Goal: Task Accomplishment & Management: Use online tool/utility

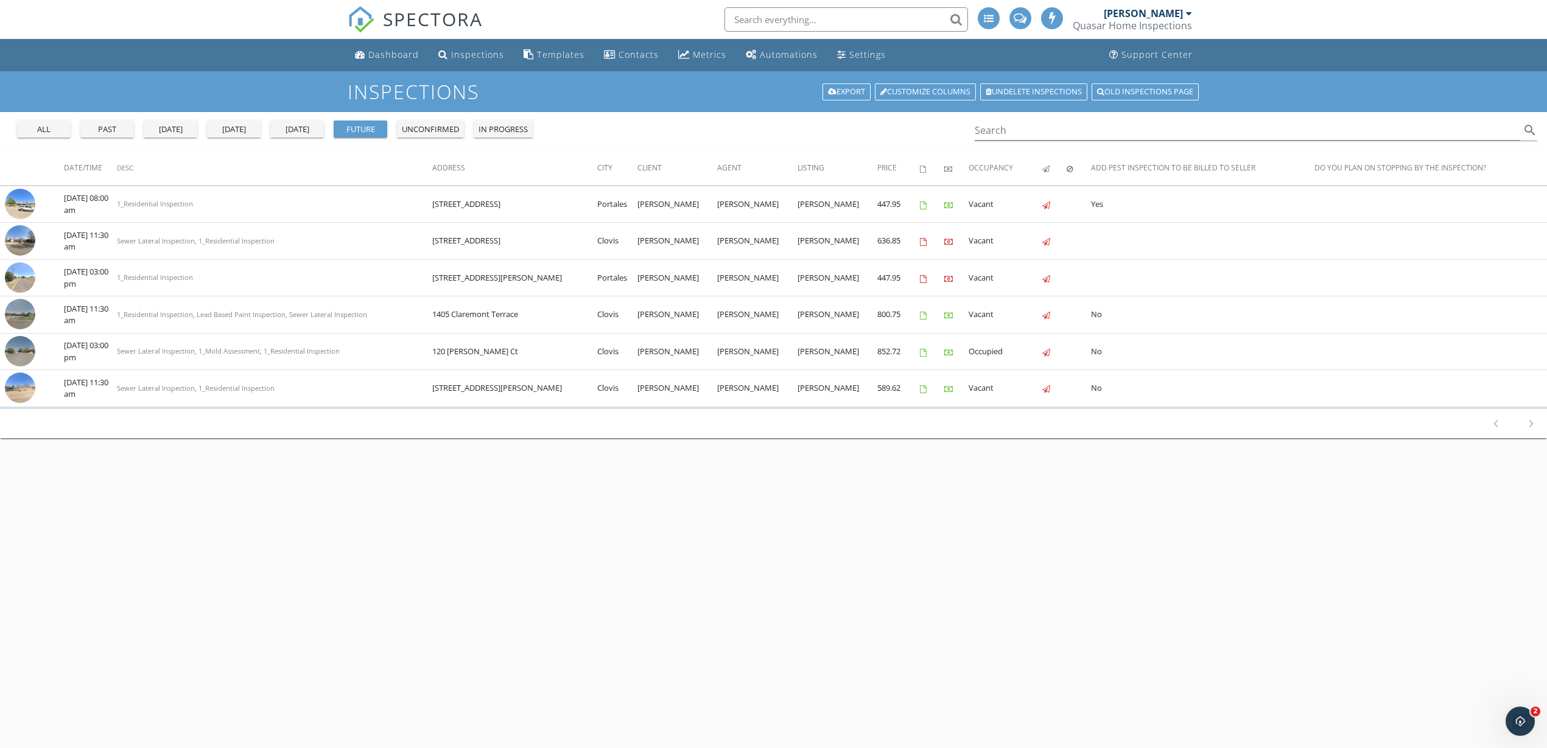
click at [222, 131] on div "today" at bounding box center [234, 130] width 44 height 12
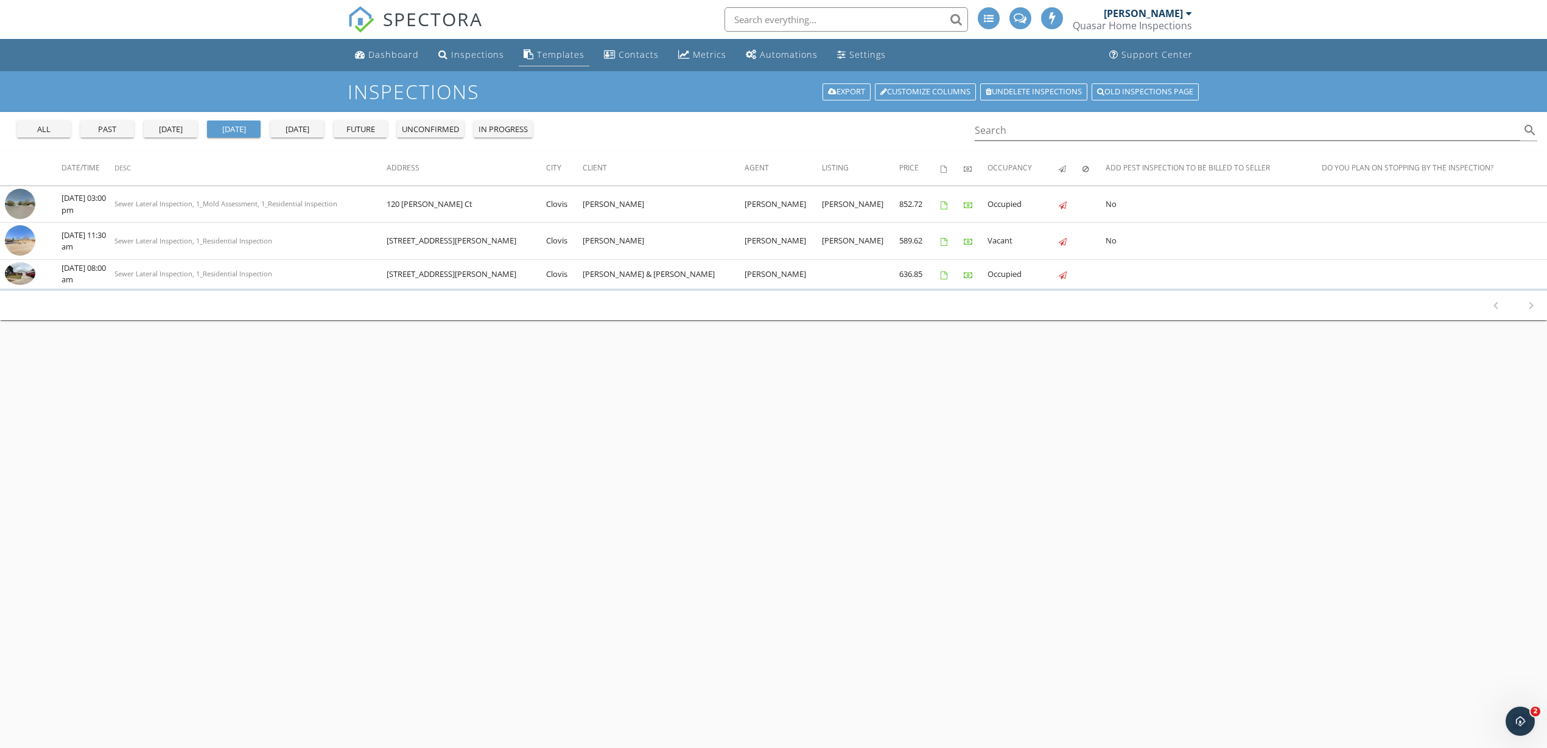
click at [552, 54] on div "Templates" at bounding box center [560, 55] width 47 height 12
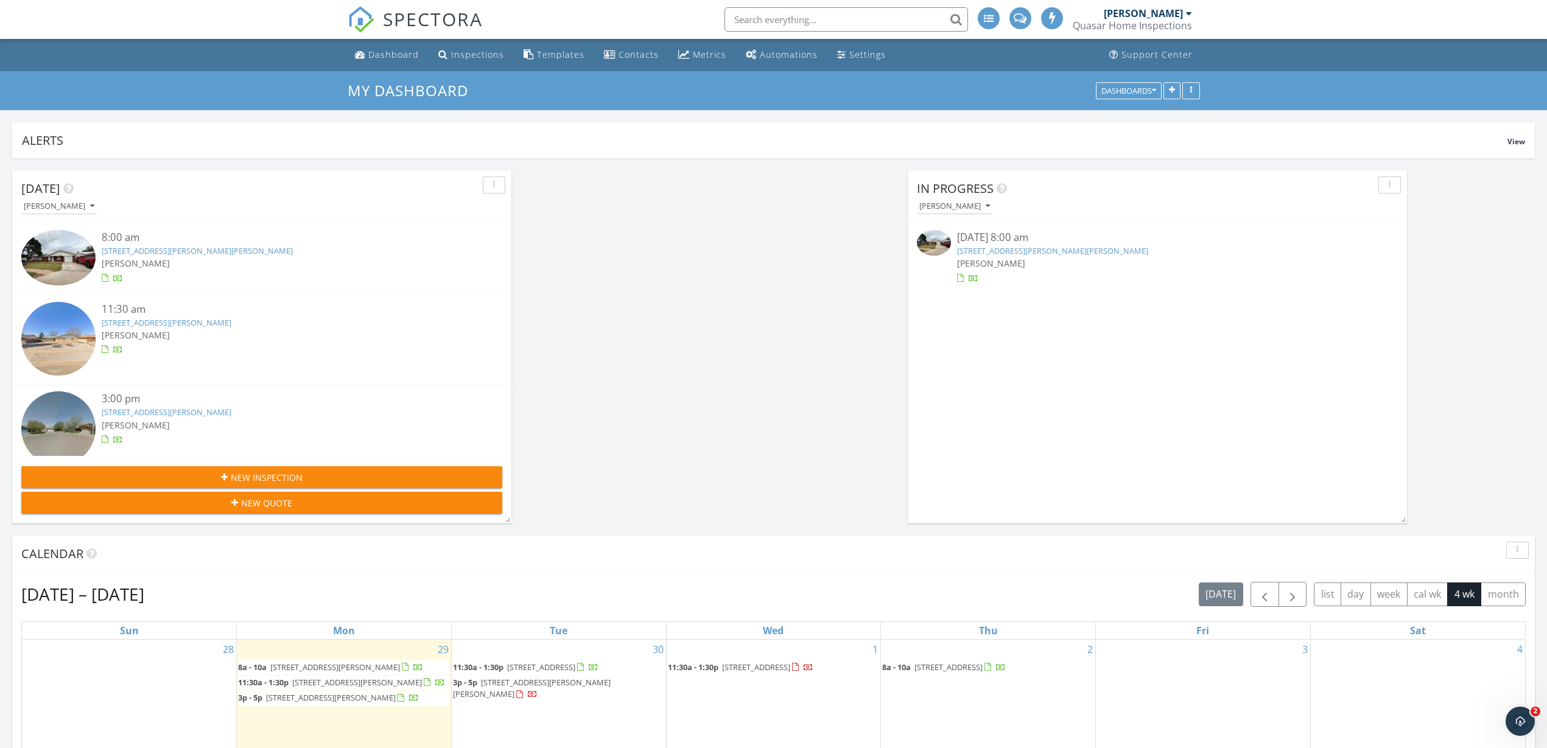
scroll to position [1680, 1571]
click at [940, 242] on img at bounding box center [934, 243] width 34 height 26
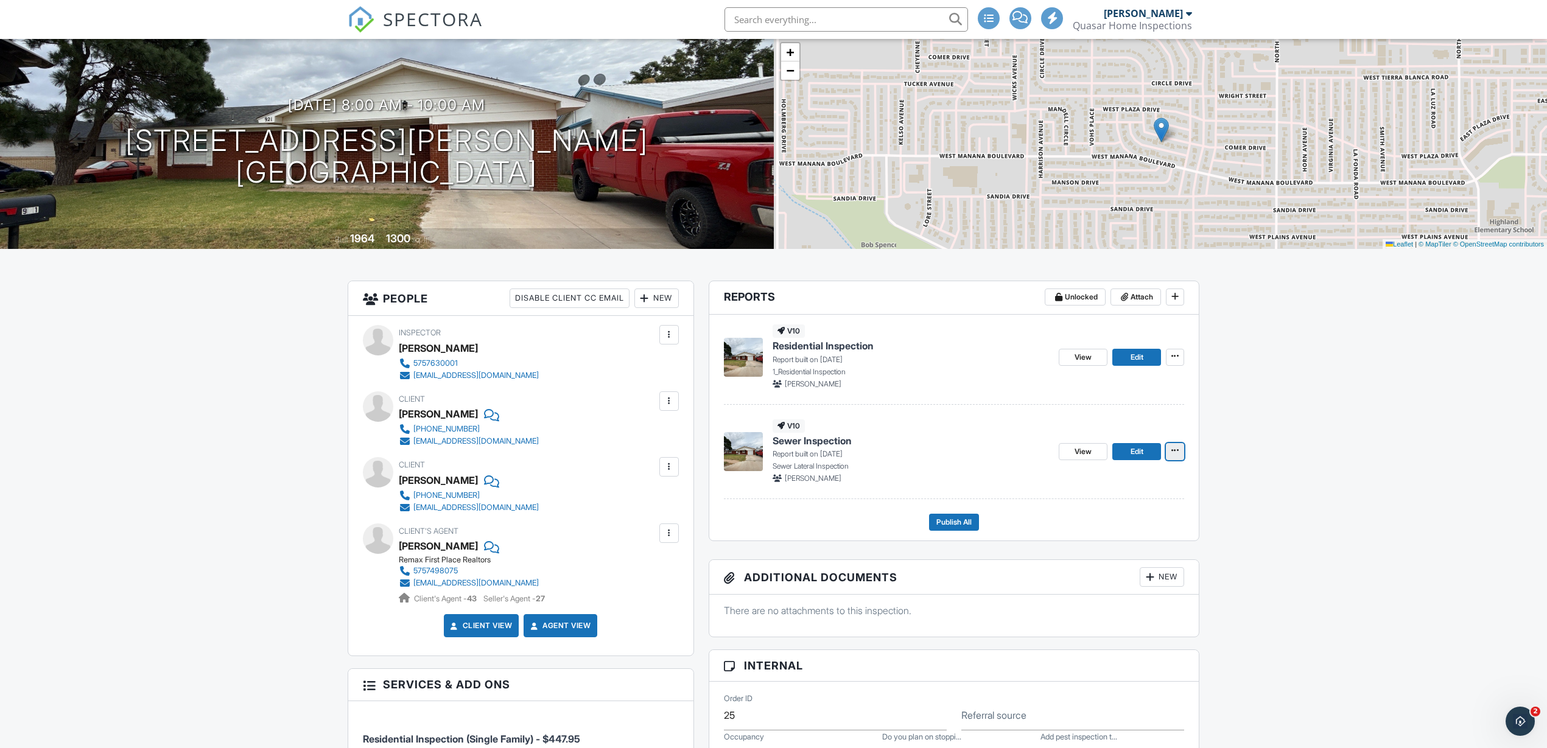
click at [1174, 455] on span at bounding box center [1175, 450] width 12 height 12
click at [1101, 569] on input "Delete Report" at bounding box center [1114, 569] width 124 height 27
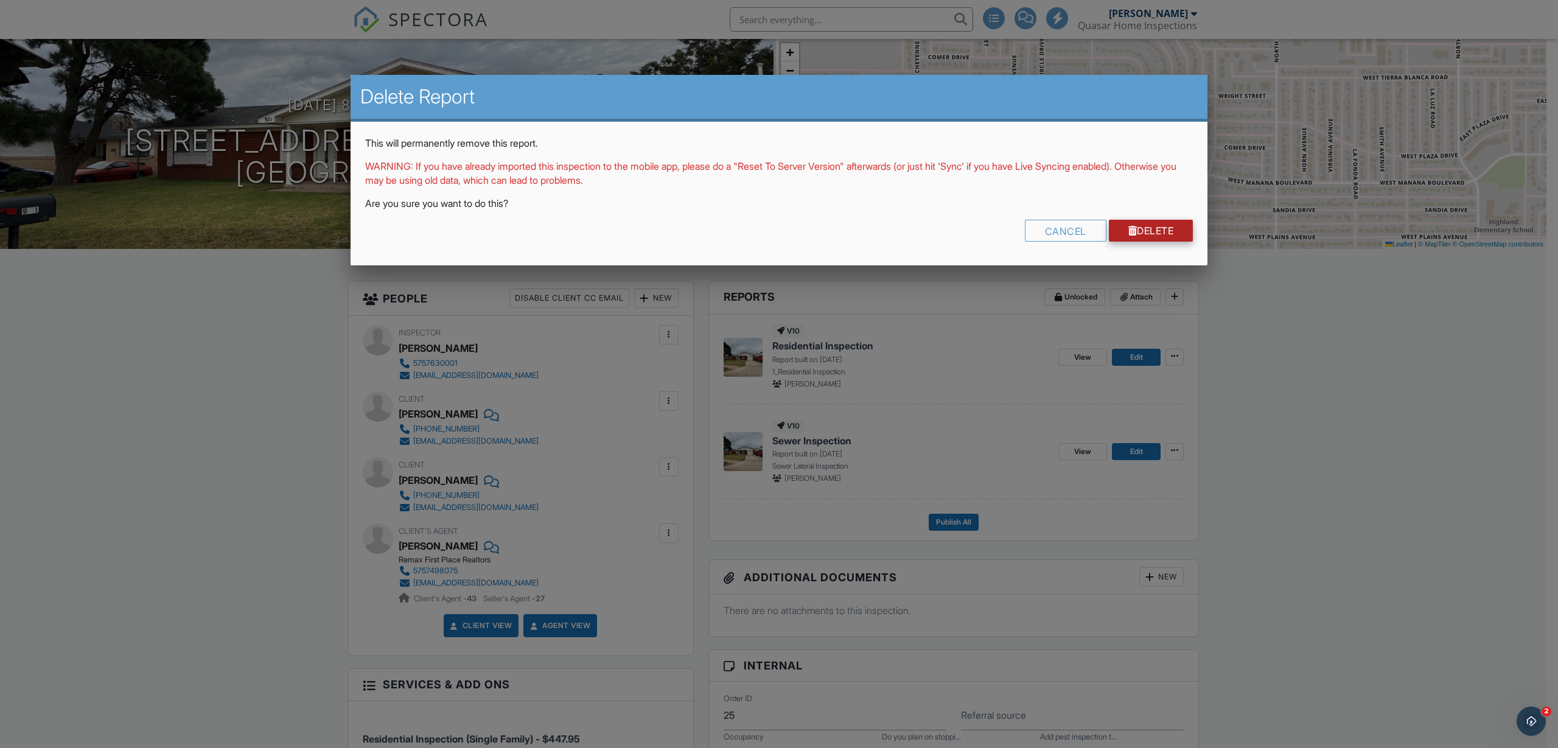
click at [1165, 235] on link "Delete" at bounding box center [1151, 231] width 85 height 22
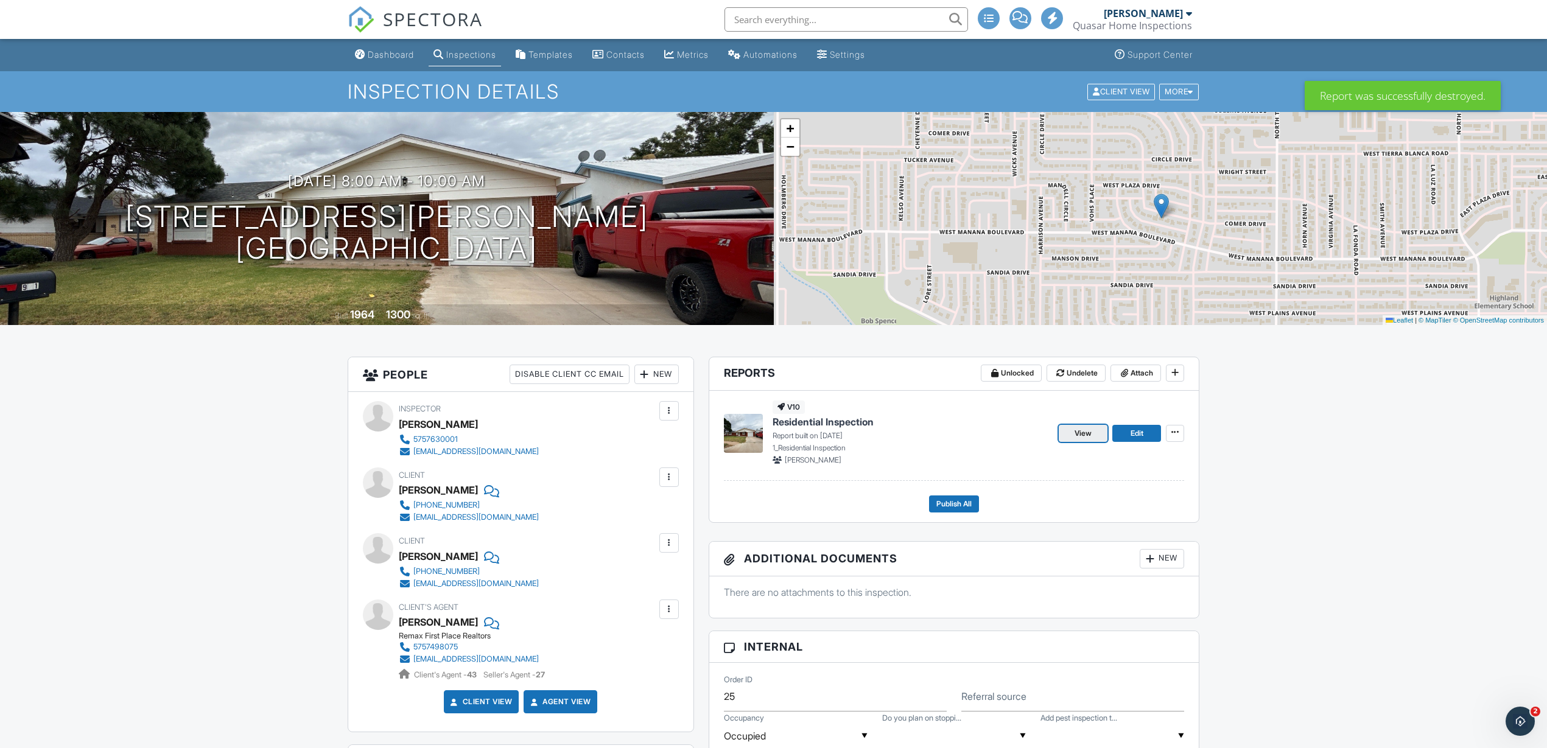
click at [1083, 430] on span "View" at bounding box center [1082, 433] width 17 height 12
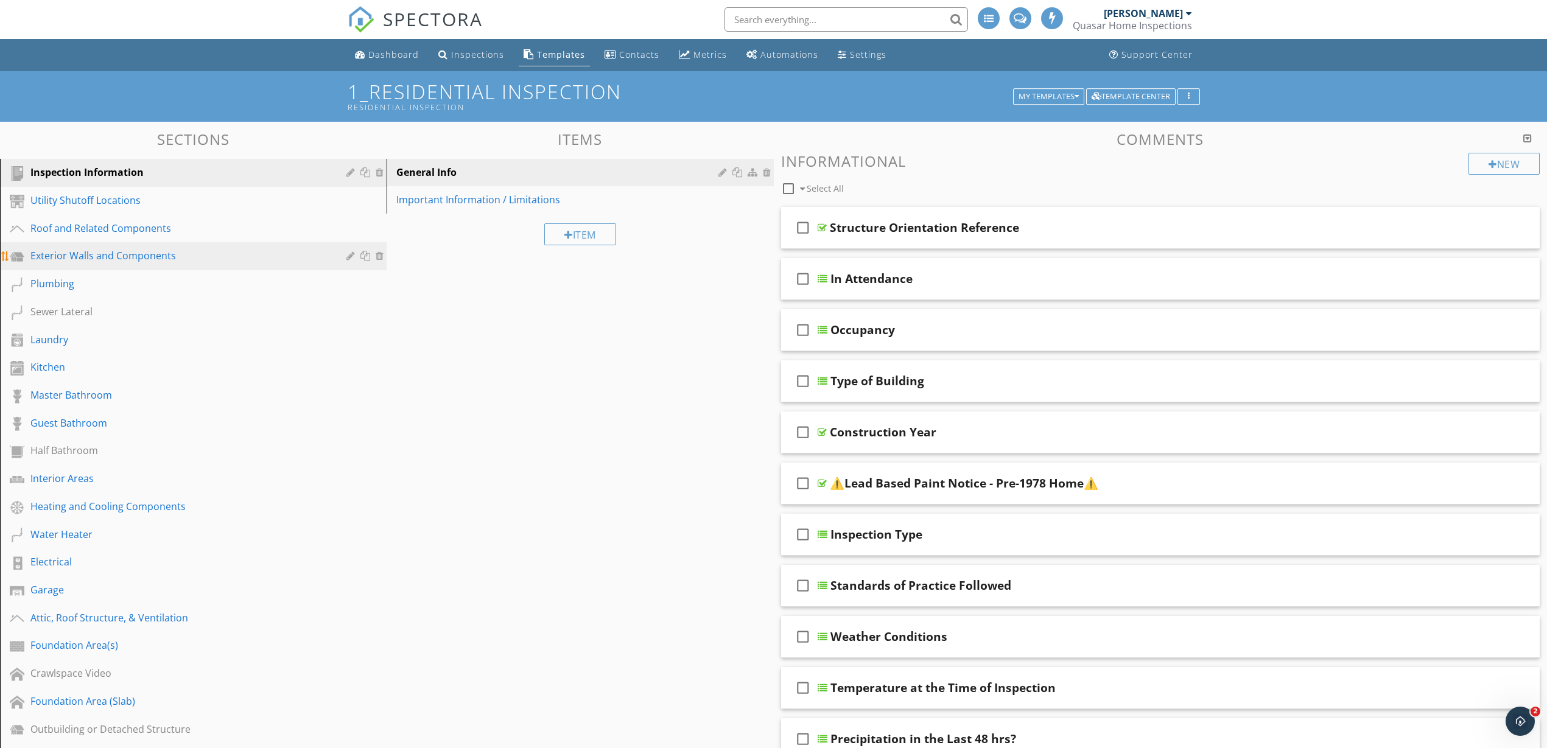
click at [135, 257] on div "Exterior Walls and Components" at bounding box center [179, 255] width 298 height 15
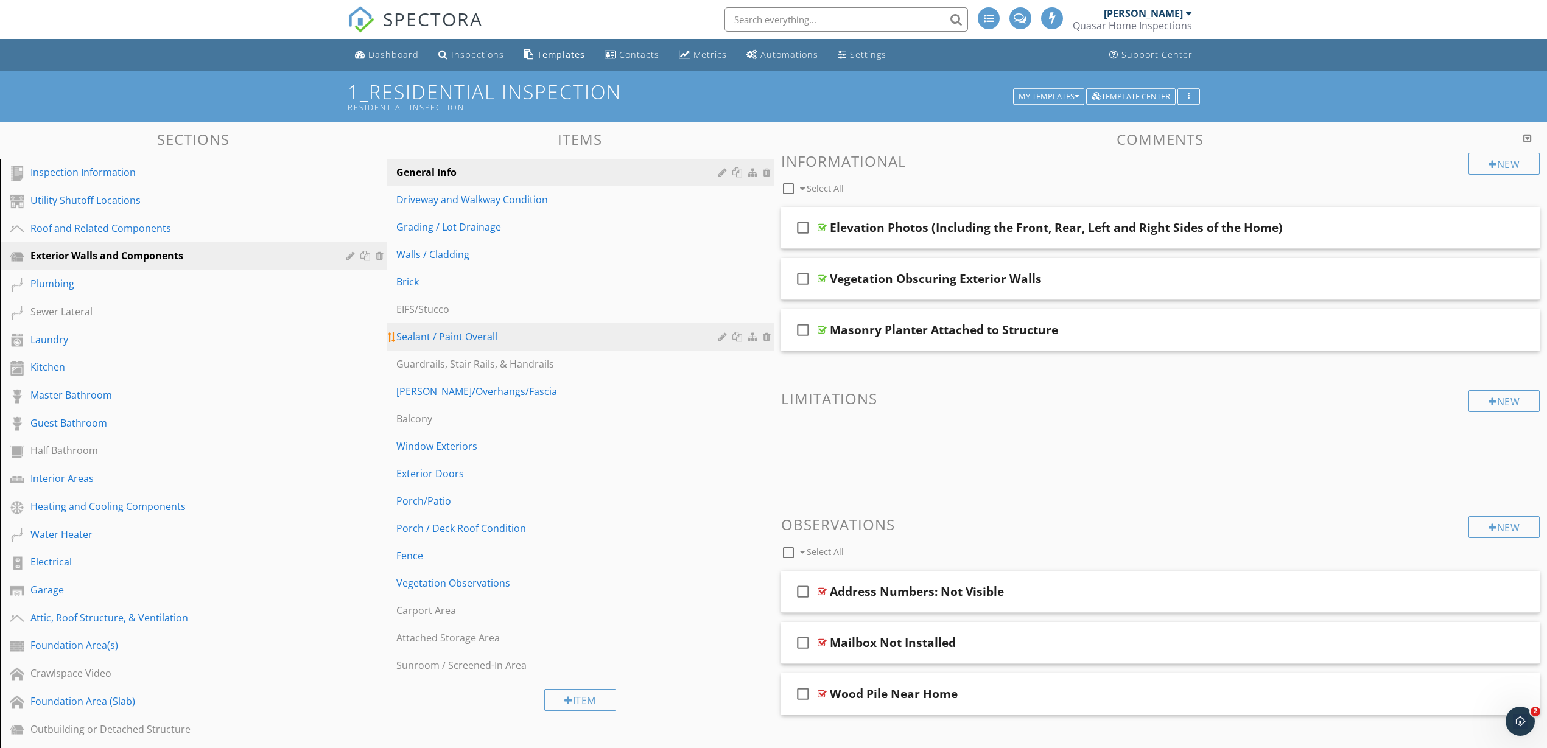
click at [484, 337] on div "Sealant / Paint Overall" at bounding box center [558, 336] width 325 height 15
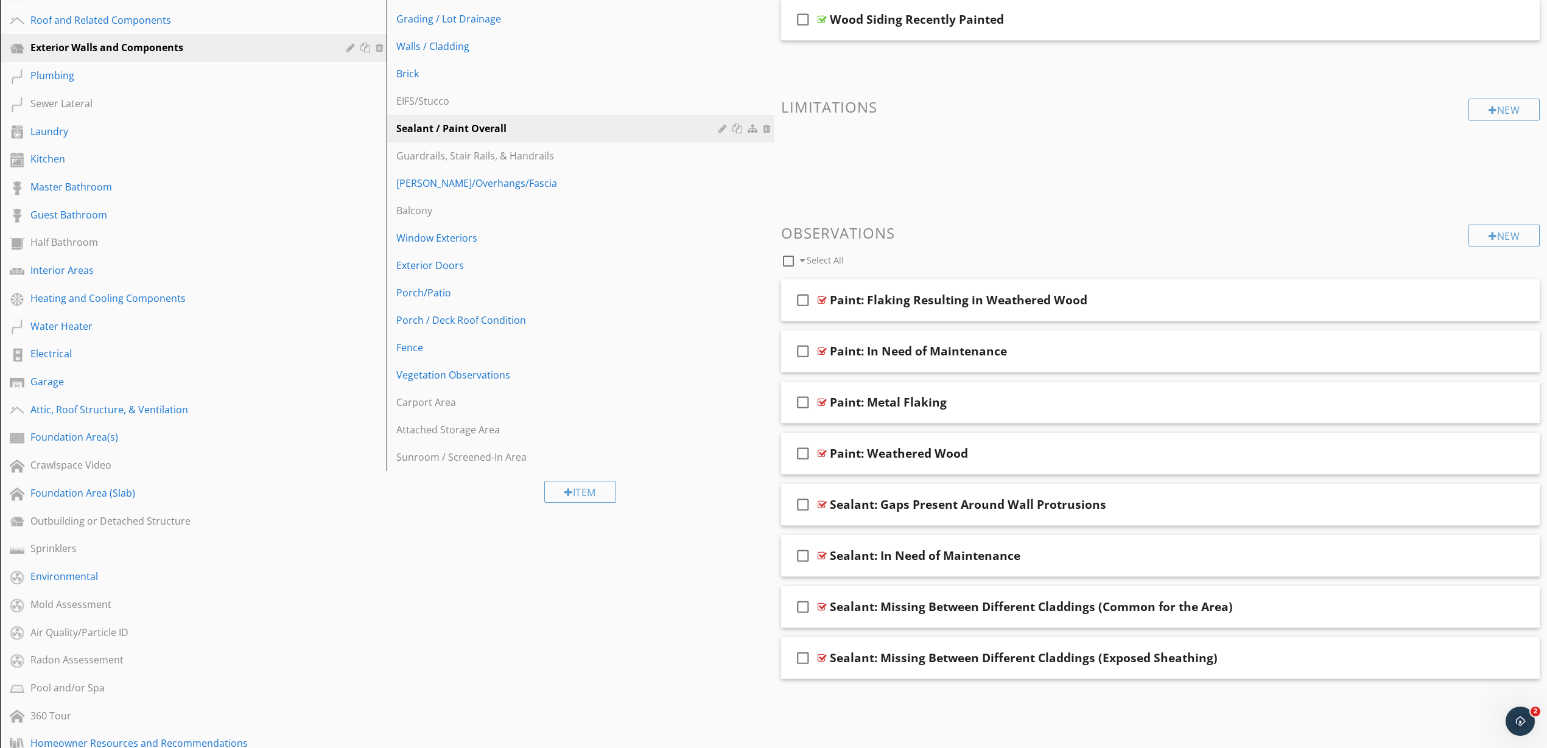
scroll to position [228, 0]
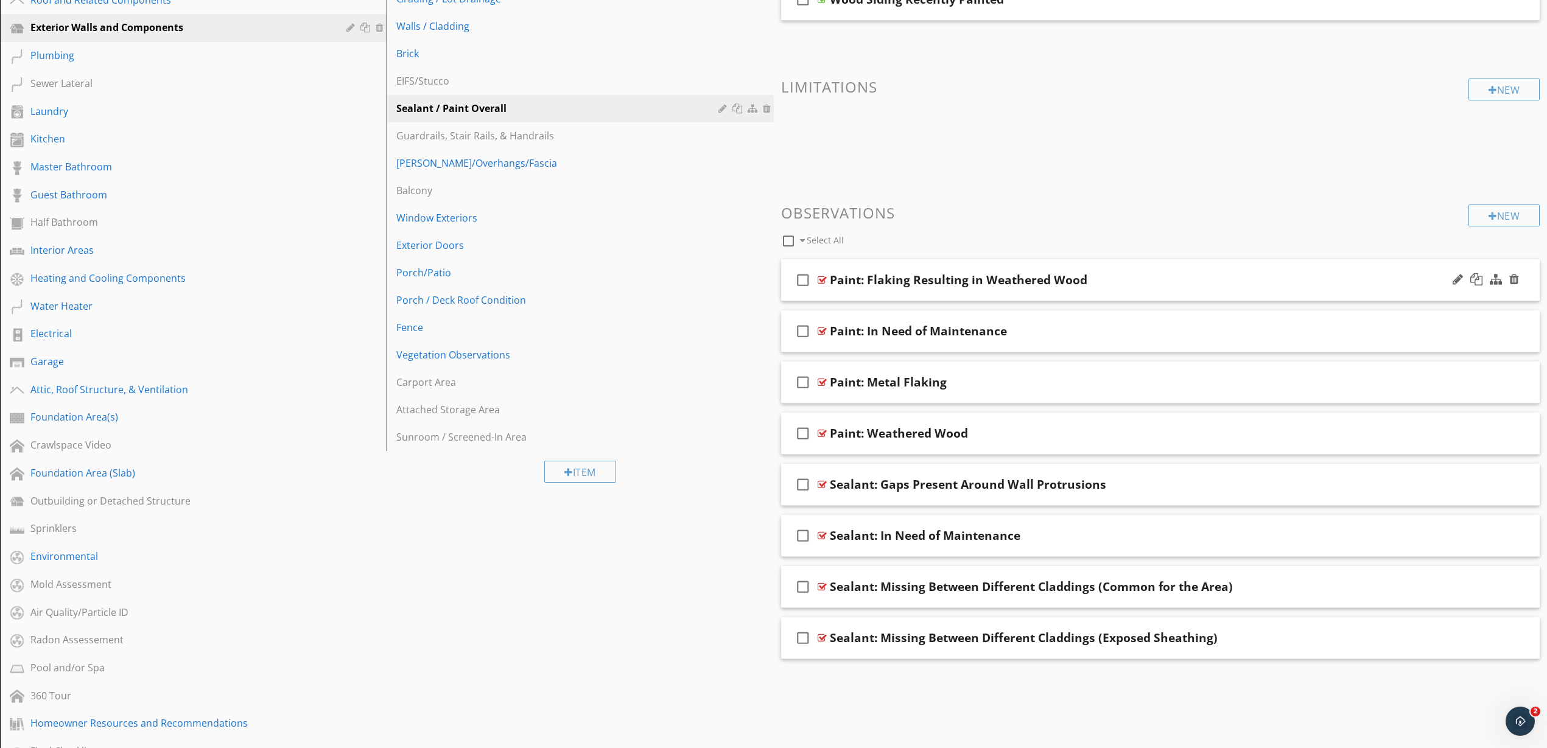
click at [819, 277] on div at bounding box center [822, 280] width 9 height 10
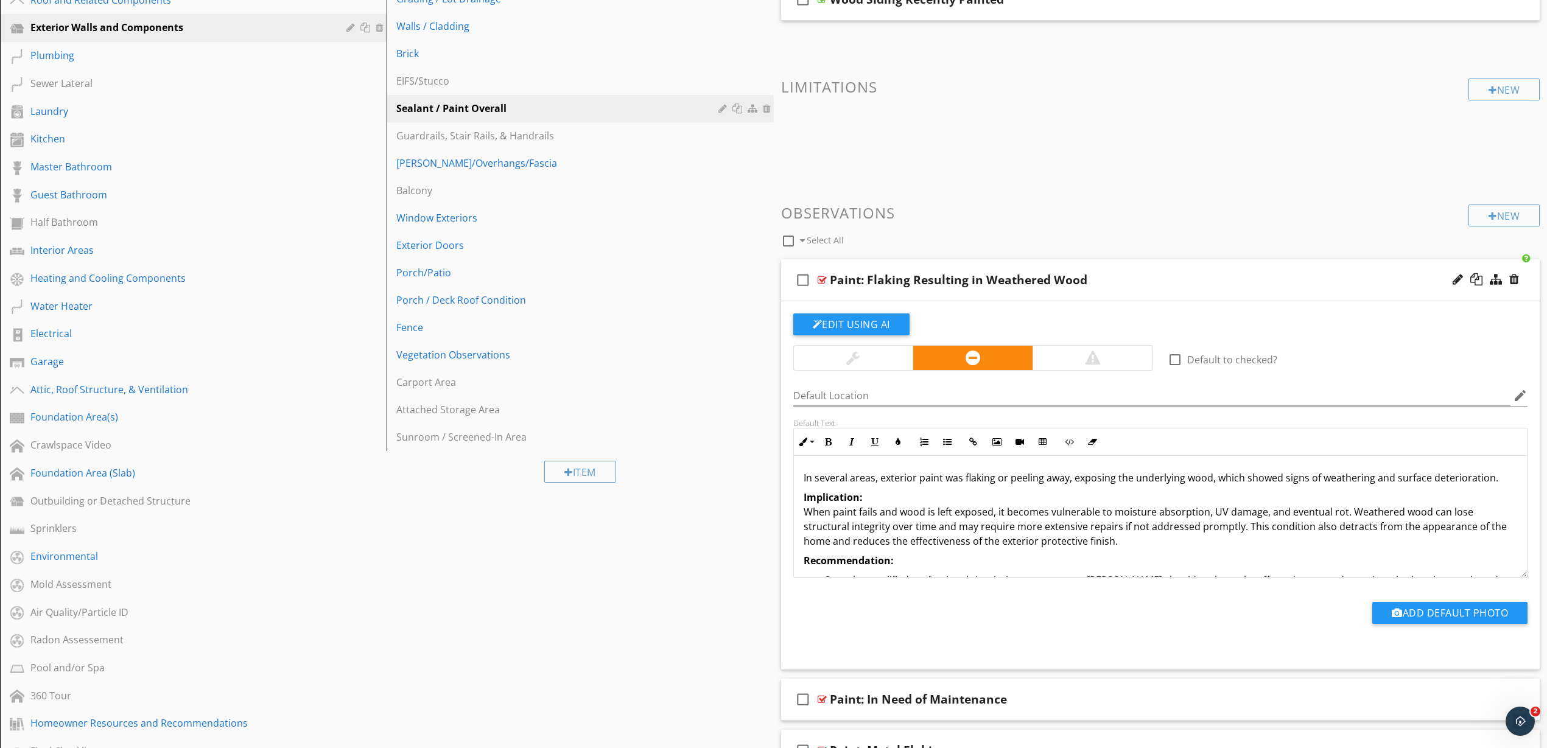
click at [900, 482] on p "In several areas, exterior paint was flaking or peeling away, exposing the unde…" at bounding box center [1161, 478] width 714 height 15
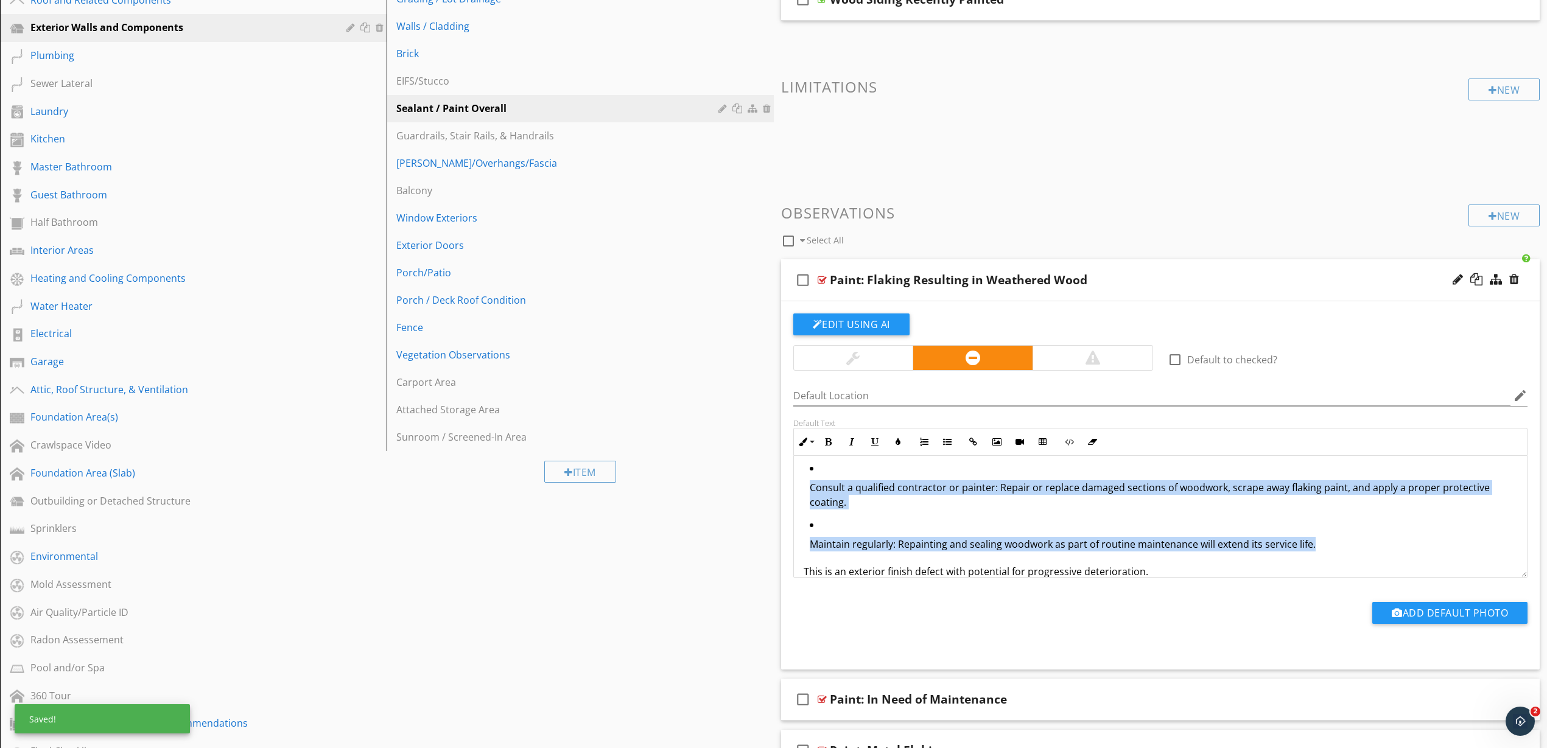
drag, startPoint x: 1303, startPoint y: 539, endPoint x: 802, endPoint y: 491, distance: 504.0
click at [802, 491] on div "Several areas of exterior woodwork had flaking paint and showed significant wea…" at bounding box center [1161, 476] width 734 height 235
click at [946, 440] on icon "button" at bounding box center [947, 442] width 9 height 9
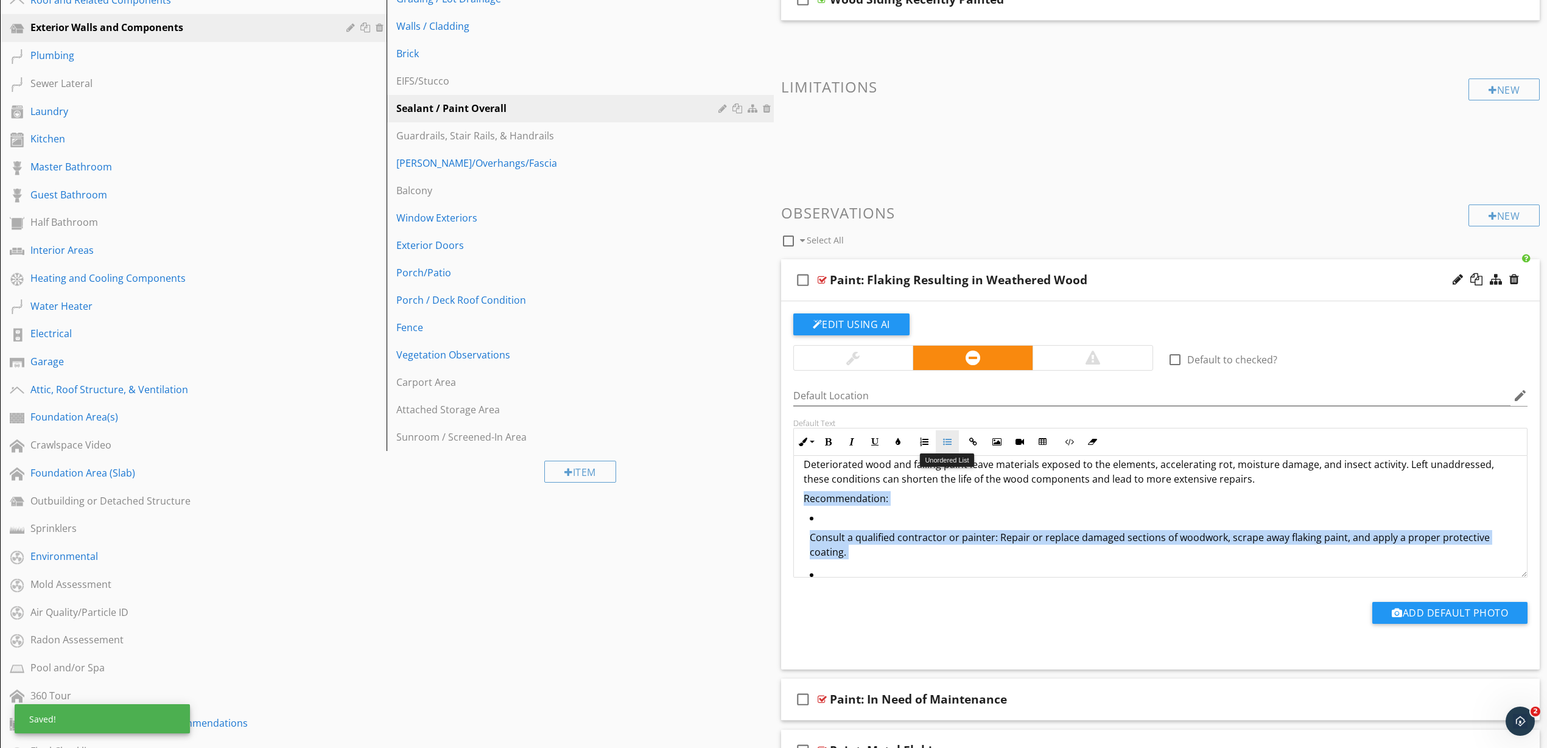
scroll to position [278, 0]
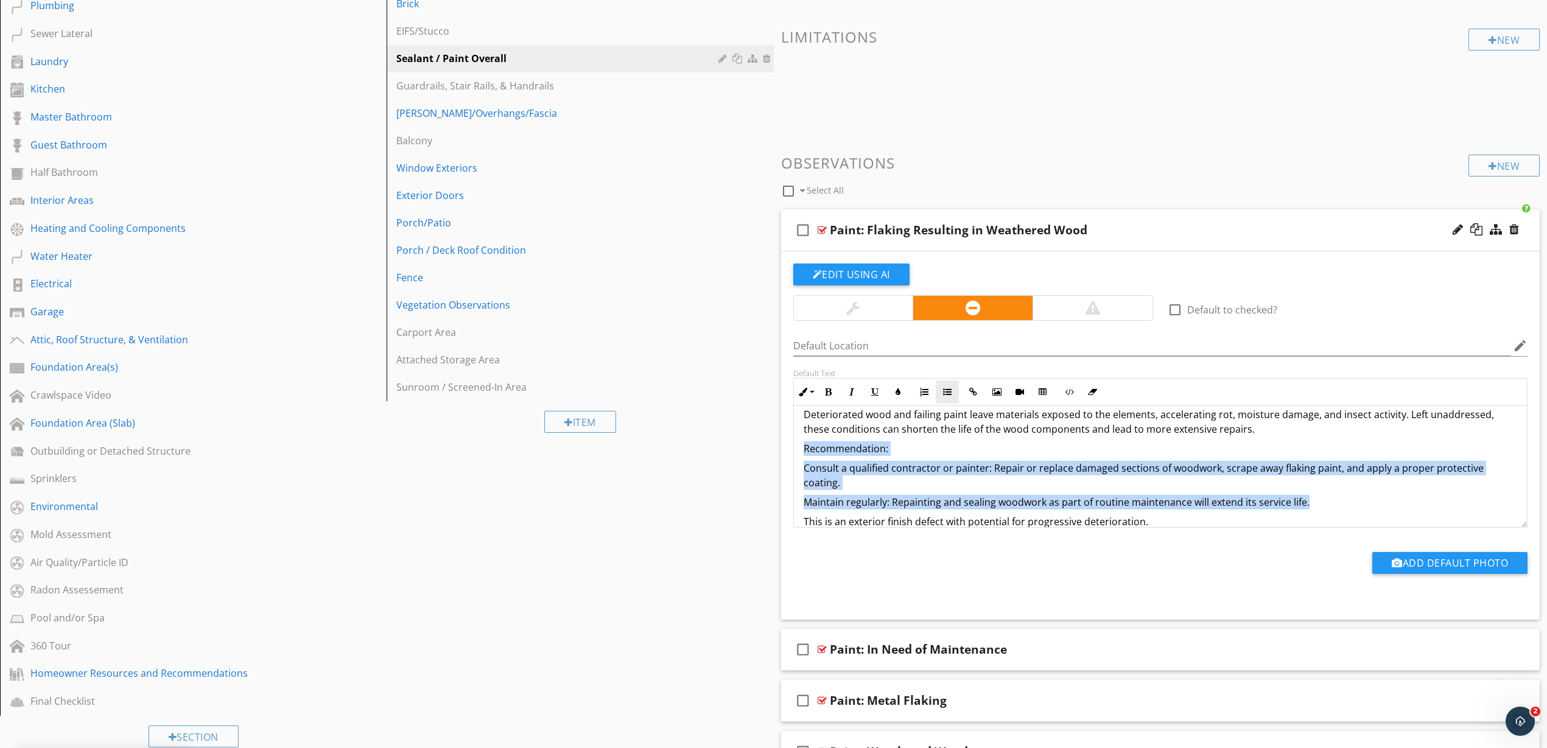
click at [946, 440] on div "Several areas of exterior woodwork had flaking paint and showed significant wea…" at bounding box center [1161, 451] width 734 height 185
click at [945, 393] on icon "button" at bounding box center [947, 392] width 9 height 9
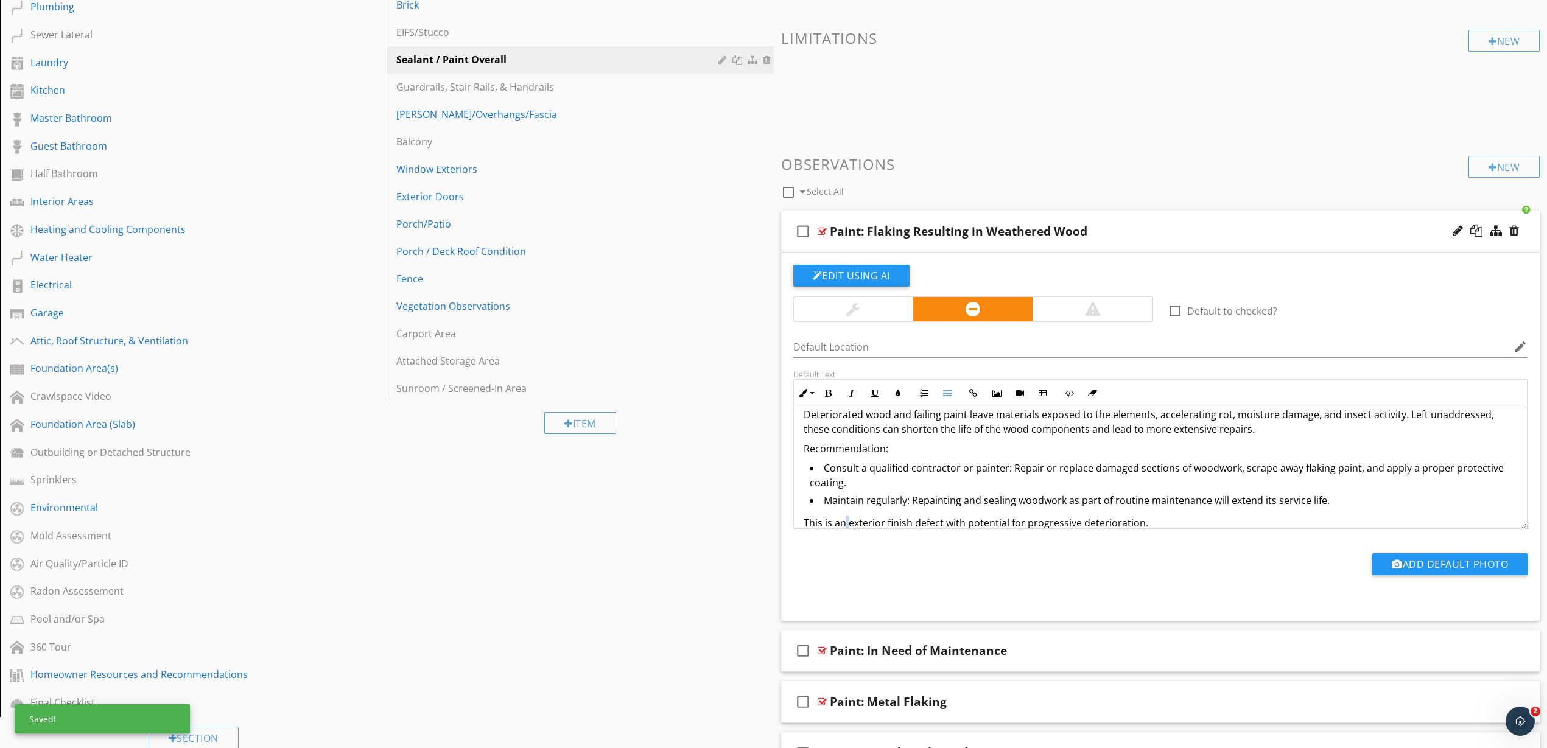
scroll to position [65, 0]
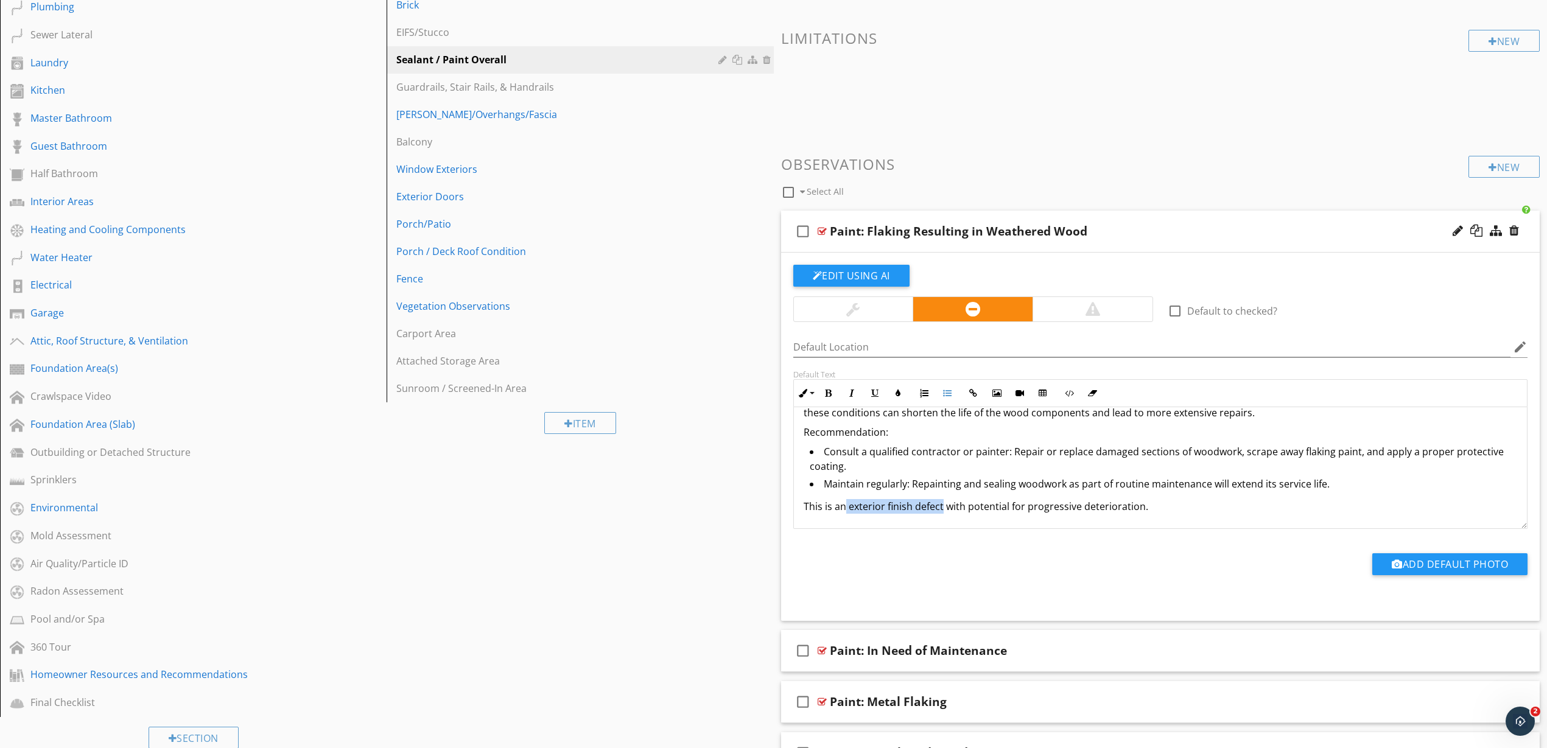
drag, startPoint x: 847, startPoint y: 523, endPoint x: 942, endPoint y: 508, distance: 96.2
click at [942, 508] on p "This is an exterior finish defect with potential for progressive deterioration." at bounding box center [1161, 506] width 714 height 15
click at [826, 393] on icon "button" at bounding box center [828, 393] width 9 height 9
click at [852, 434] on p "Recommendation:" at bounding box center [1161, 432] width 714 height 15
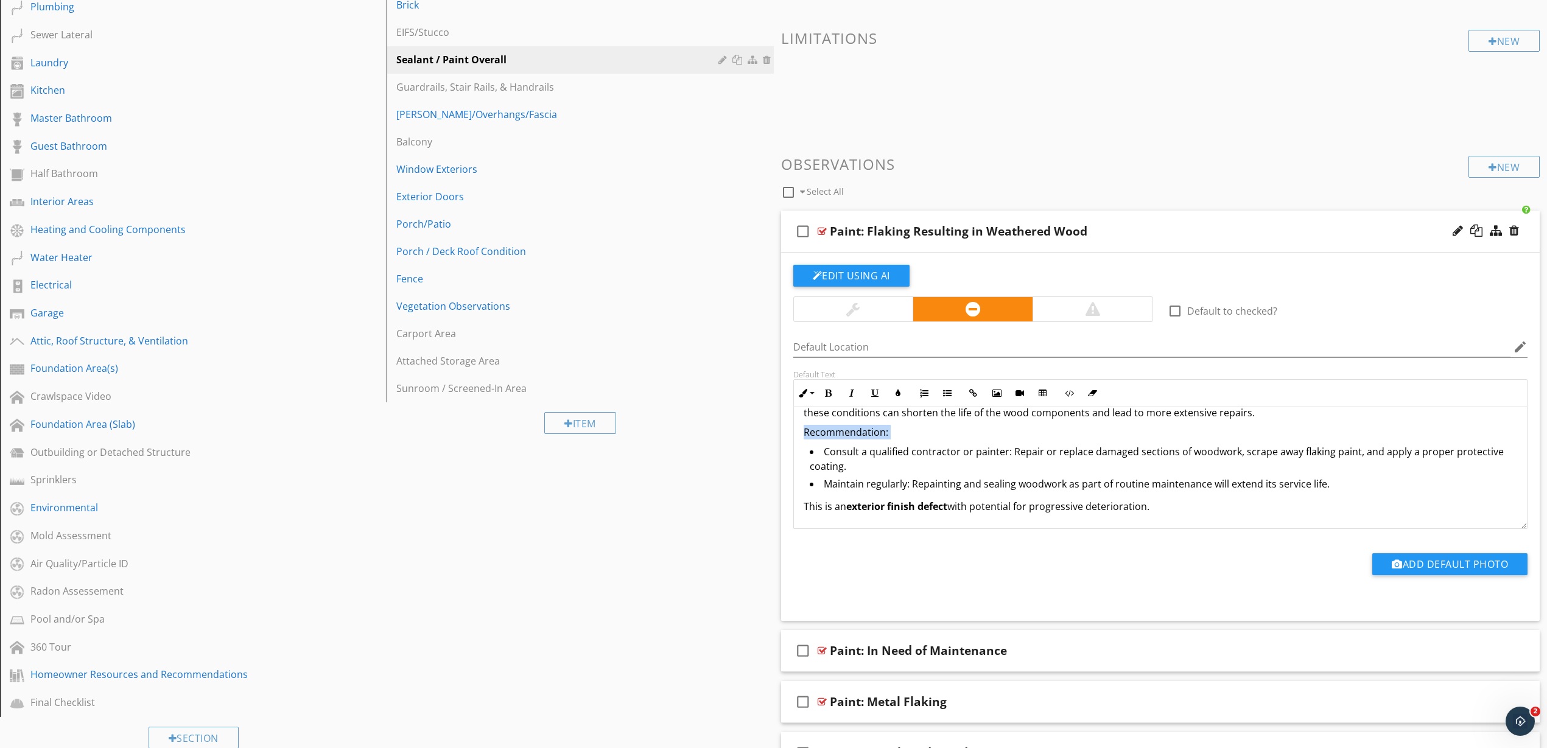
click at [852, 434] on p "Recommendation:" at bounding box center [1161, 432] width 714 height 15
click at [831, 394] on icon "button" at bounding box center [828, 393] width 9 height 9
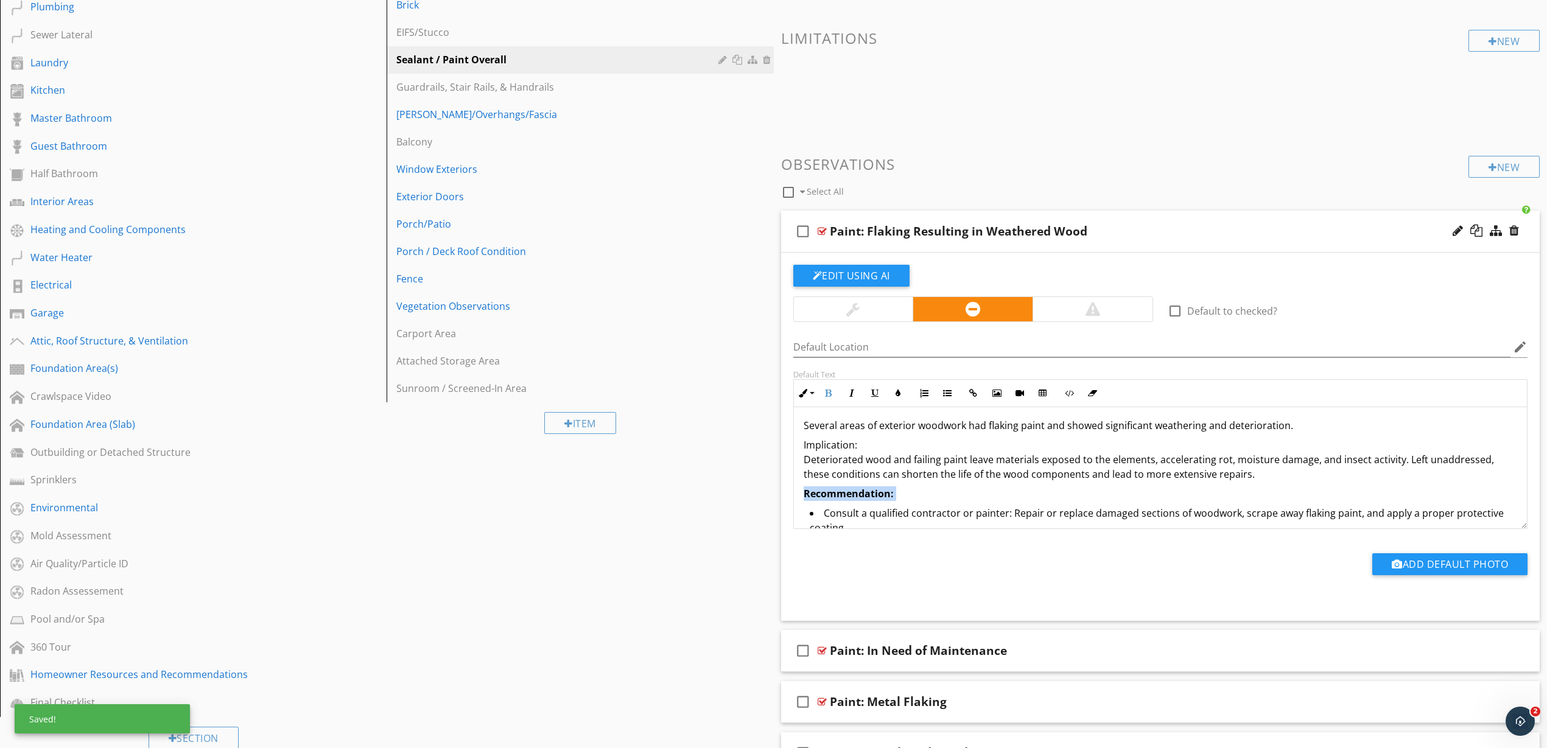
scroll to position [0, 0]
click at [835, 443] on p "Implication: Deteriorated wood and failing paint leave materials exposed to the…" at bounding box center [1161, 463] width 714 height 44
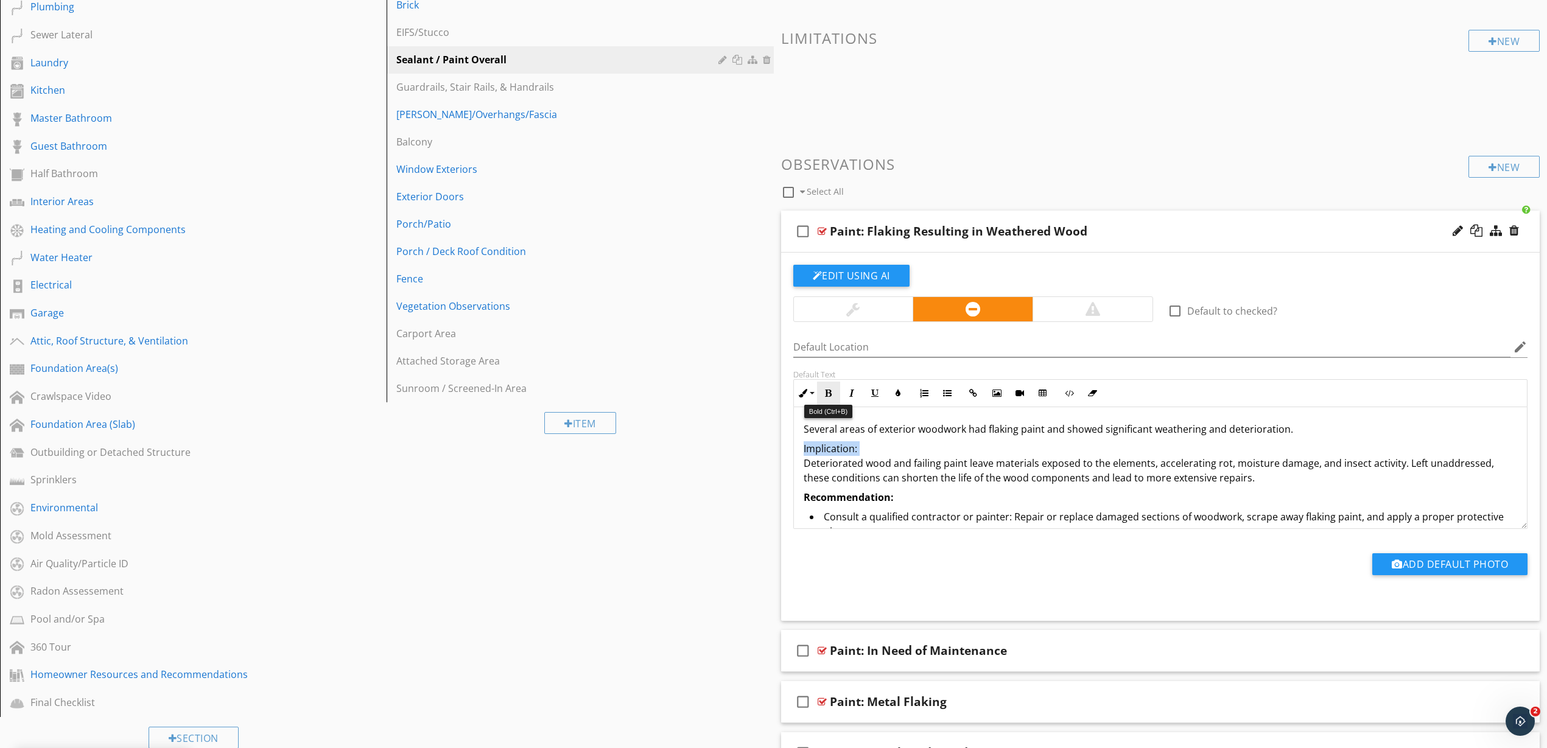
click at [830, 399] on button "Bold" at bounding box center [828, 393] width 23 height 23
click at [762, 461] on div "Sections Inspection Information Utility Shutoff Locations Roof and Related Comp…" at bounding box center [773, 431] width 1547 height 1173
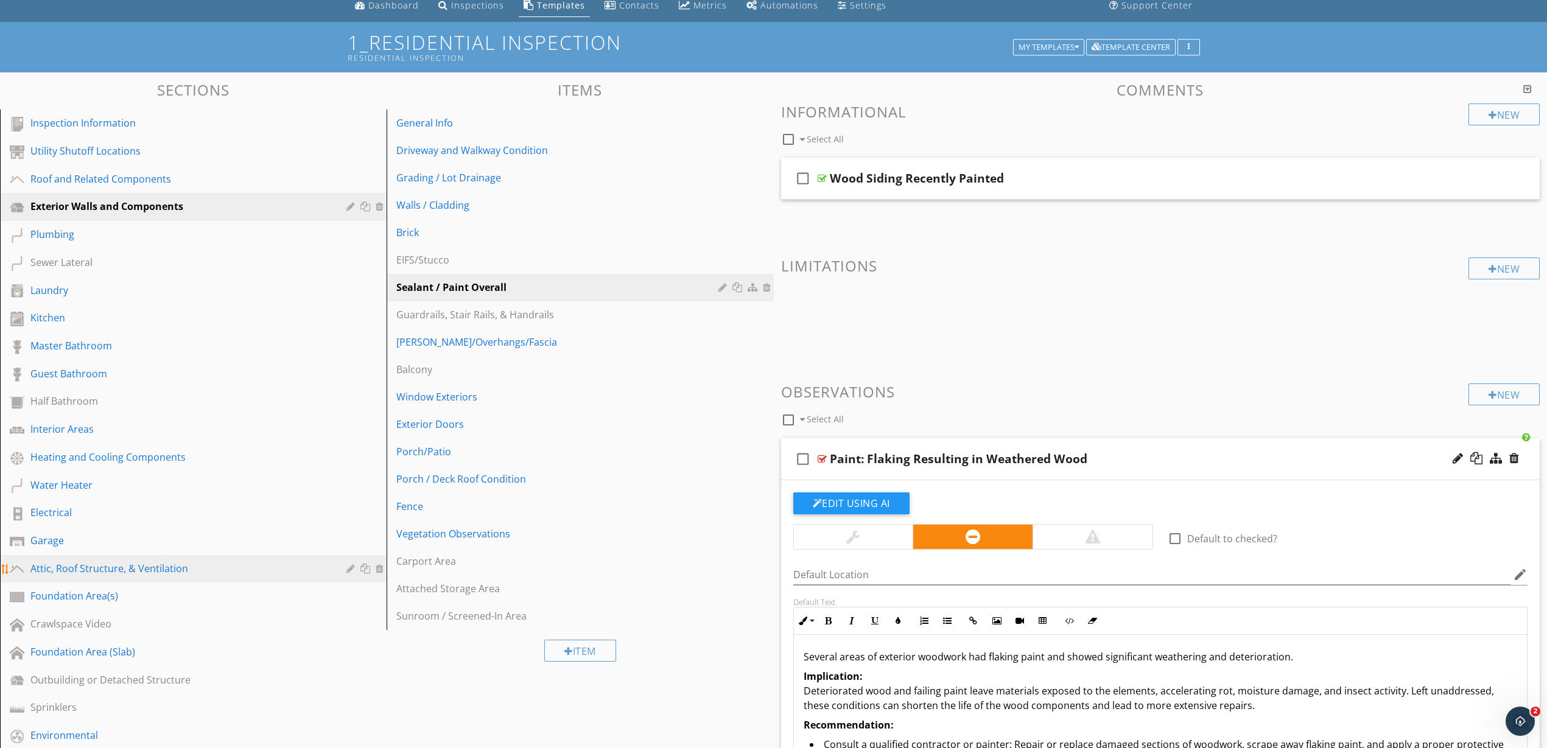
scroll to position [49, 0]
click at [96, 264] on div "Sewer Lateral" at bounding box center [179, 263] width 298 height 15
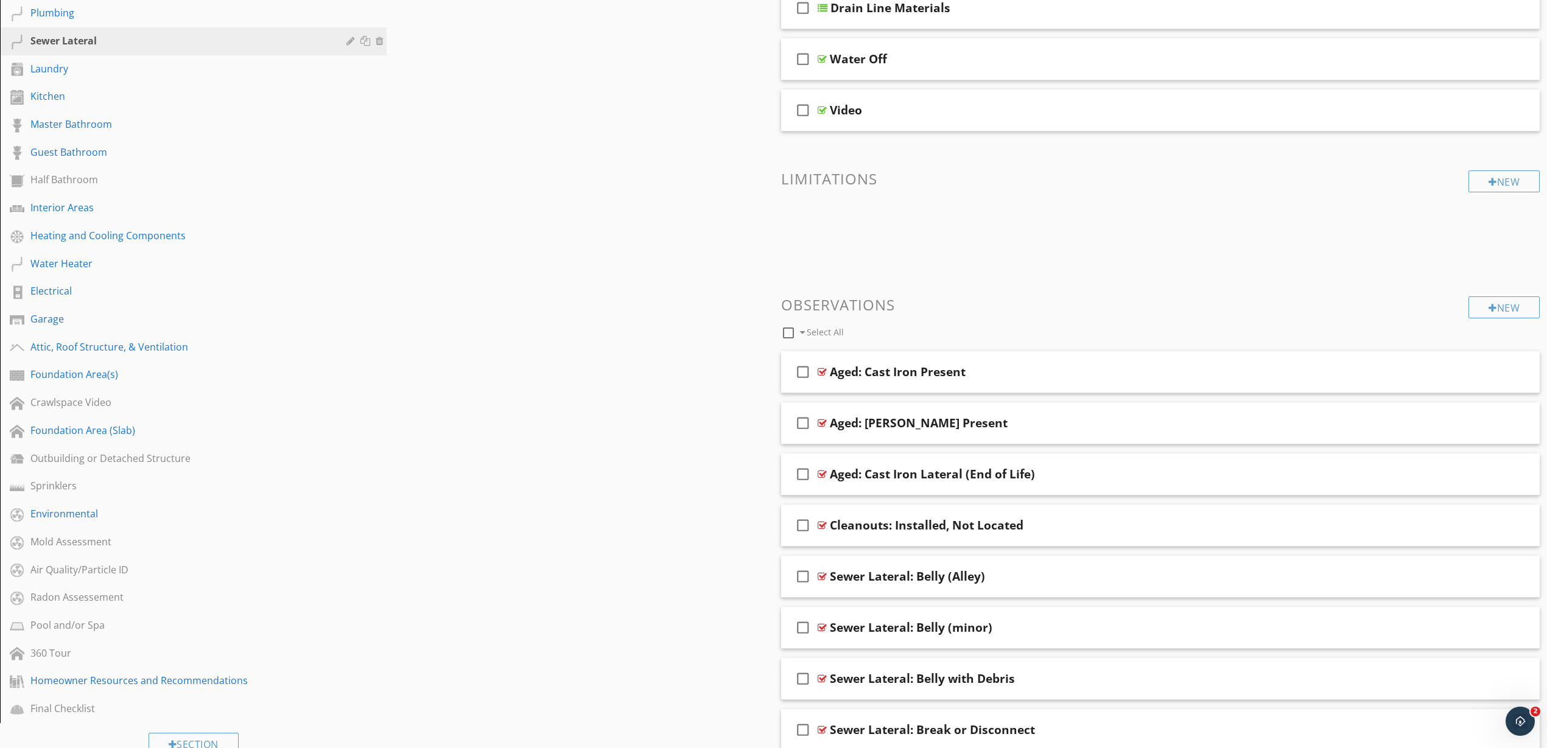
scroll to position [277, 0]
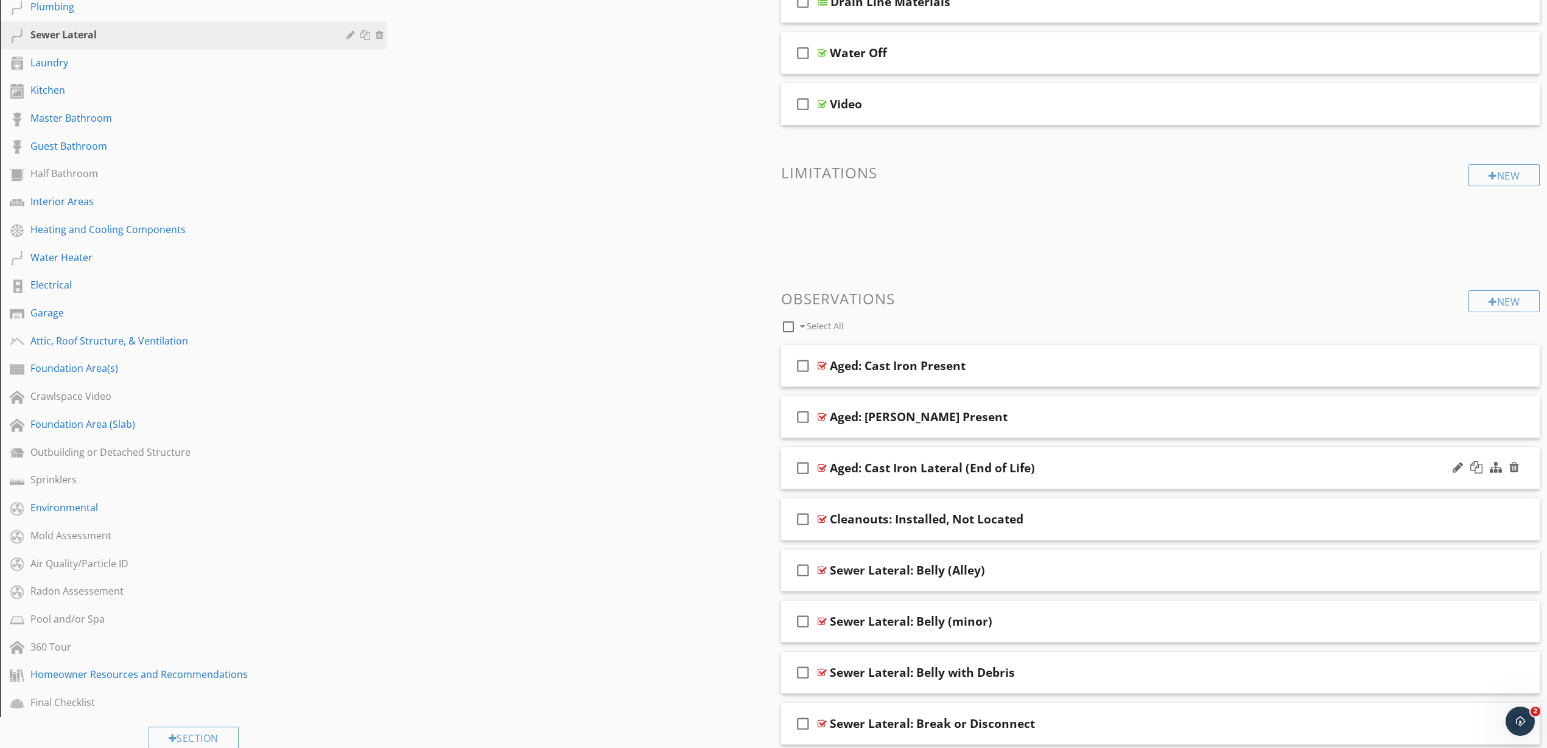
click at [820, 466] on div at bounding box center [822, 468] width 9 height 10
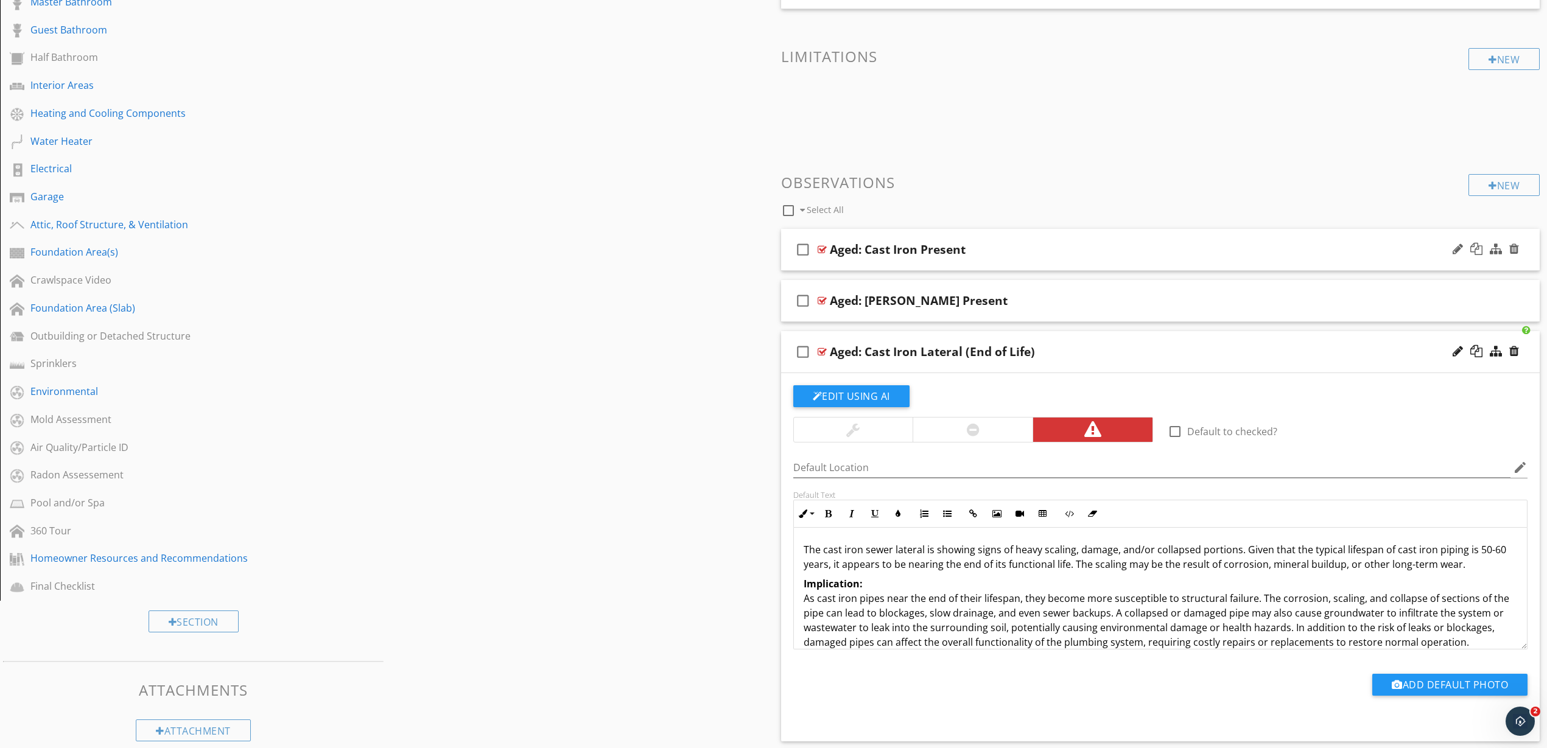
scroll to position [429, 0]
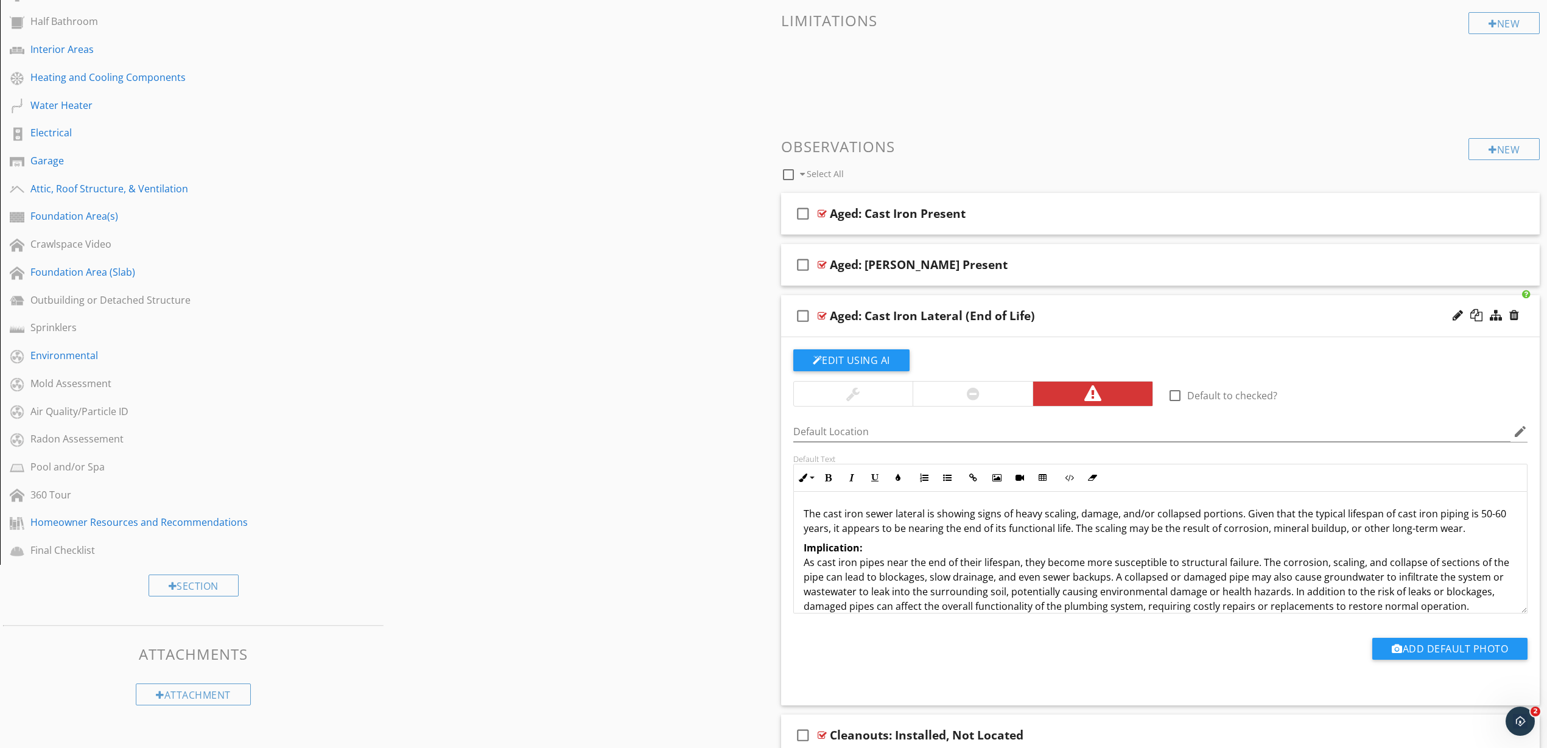
click at [966, 519] on p "The cast iron sewer lateral is showing signs of heavy scaling, damage, and/or c…" at bounding box center [1161, 520] width 714 height 29
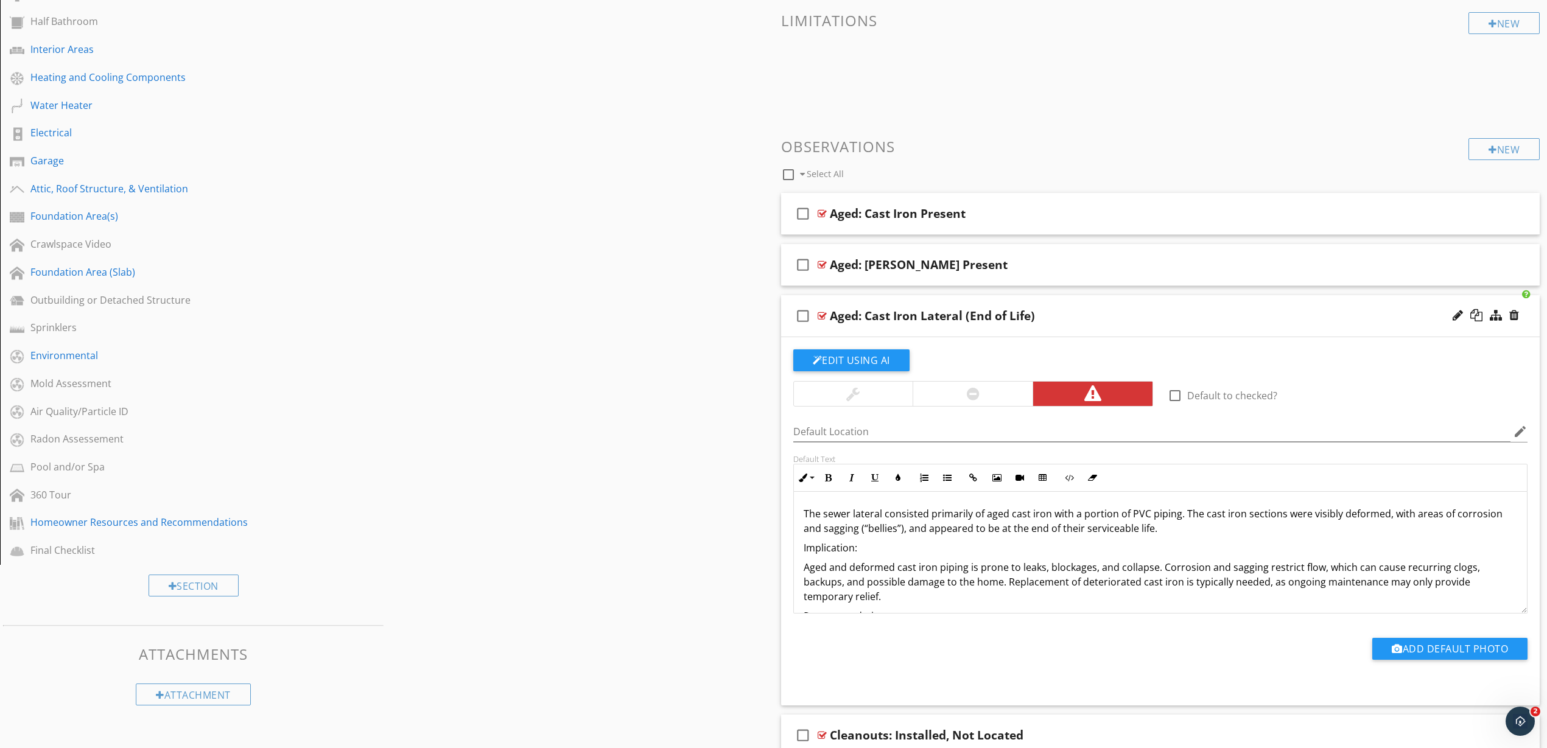
scroll to position [83, 0]
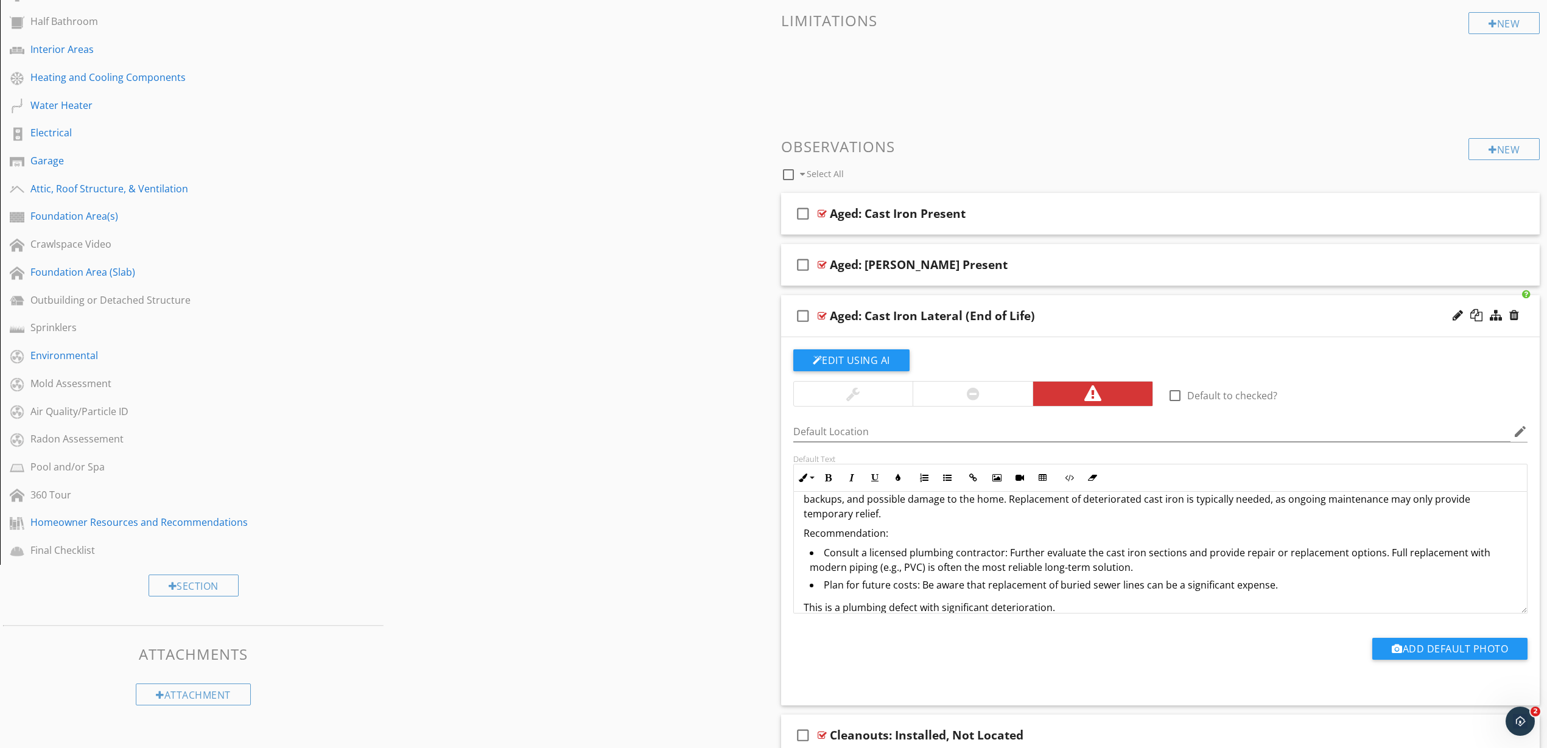
click at [866, 538] on p "Recommendation:" at bounding box center [1161, 533] width 714 height 15
click at [835, 478] on button "Bold" at bounding box center [828, 477] width 23 height 23
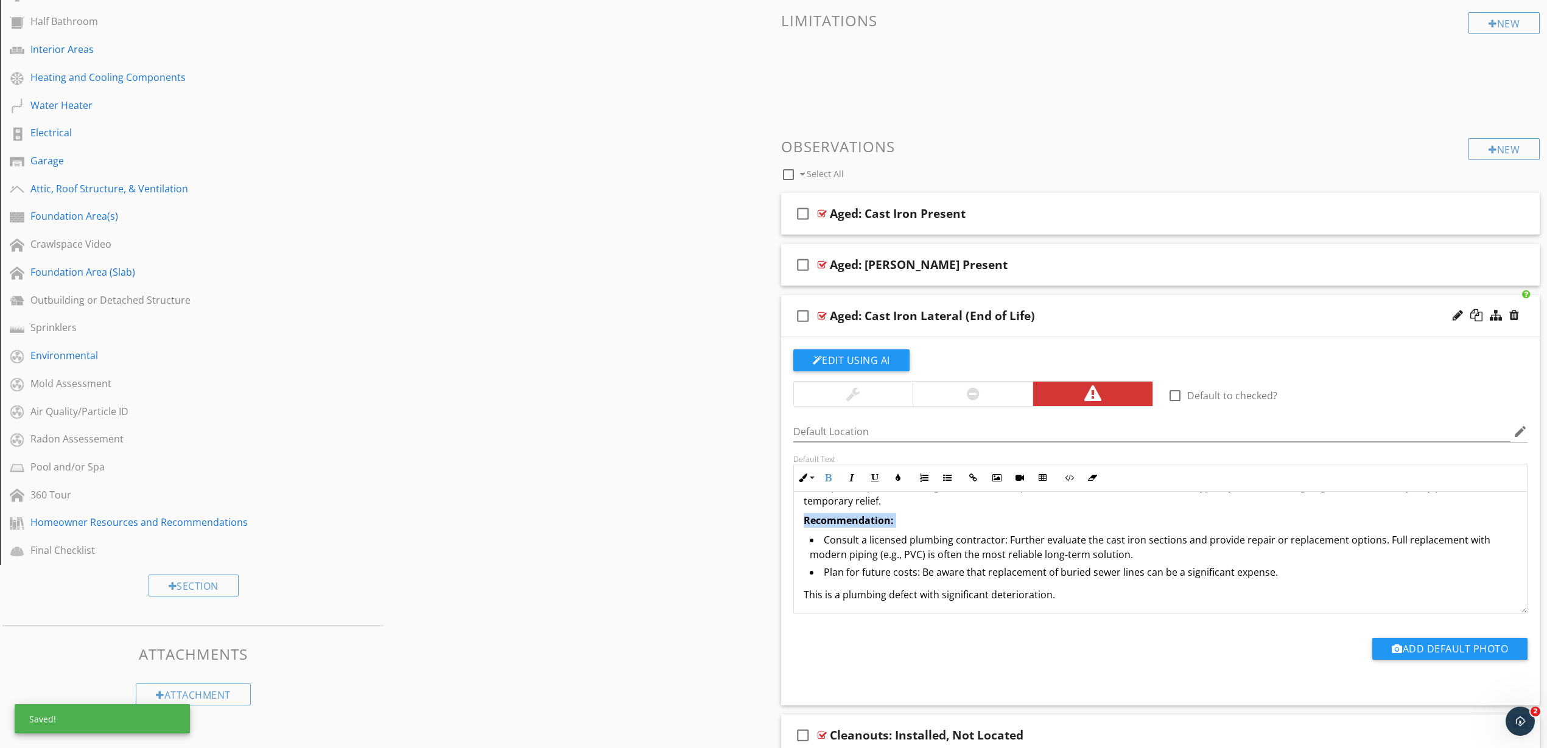
scroll to position [99, 0]
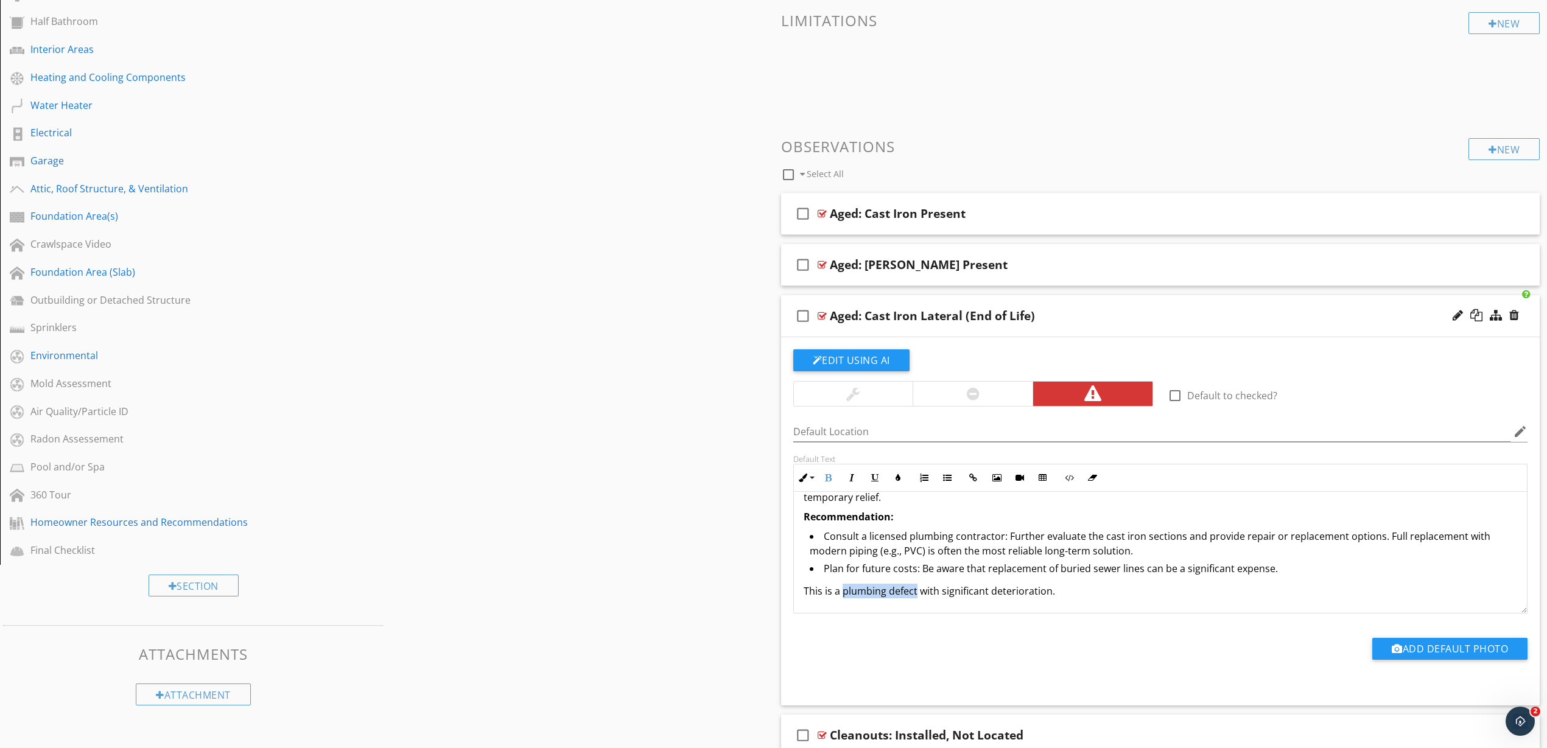
drag, startPoint x: 843, startPoint y: 591, endPoint x: 917, endPoint y: 591, distance: 73.7
click at [917, 591] on p "This is a plumbing defect with significant deterioration." at bounding box center [1161, 591] width 714 height 15
click at [829, 477] on icon "button" at bounding box center [828, 478] width 9 height 9
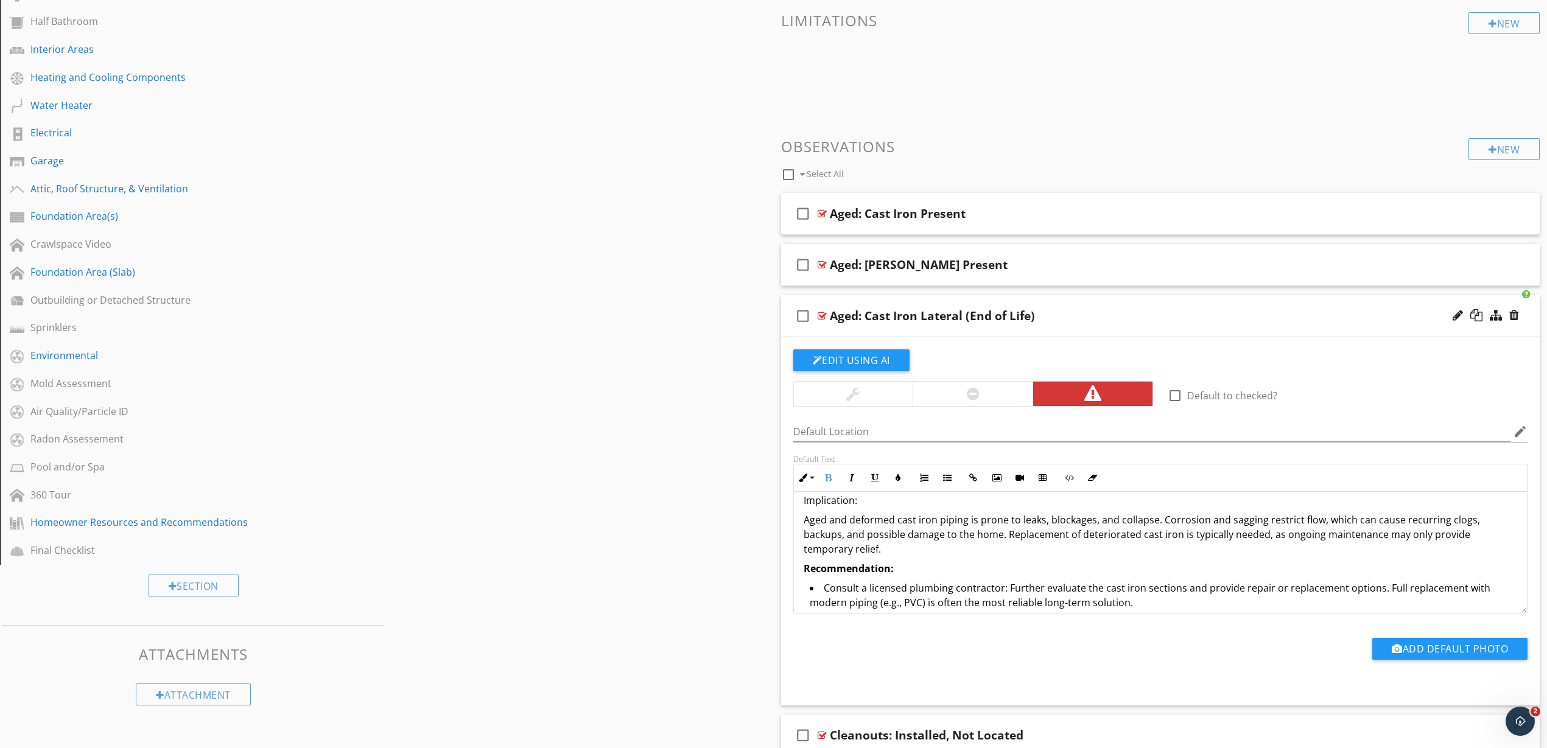
scroll to position [0, 0]
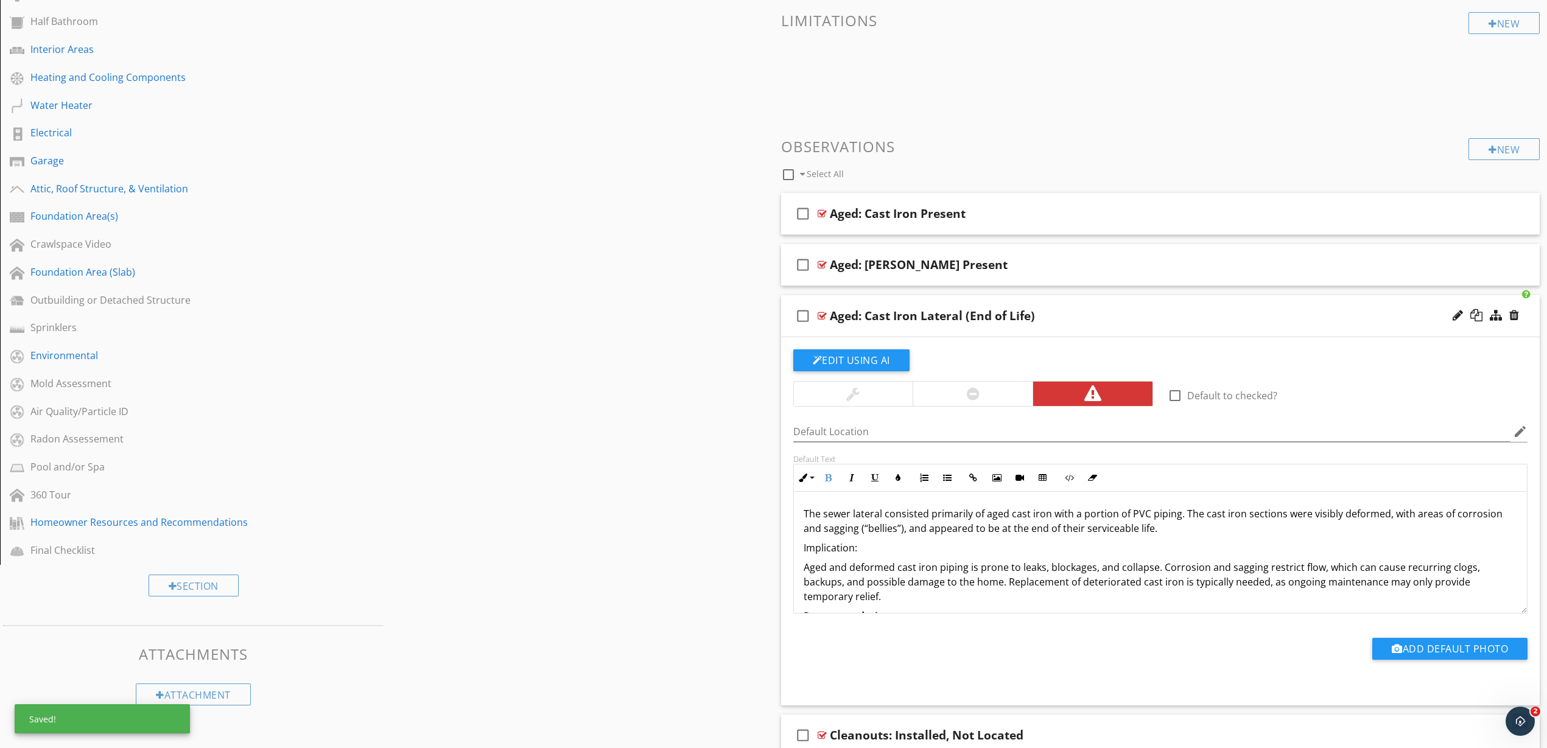
click at [836, 547] on p "Implication:" at bounding box center [1161, 548] width 714 height 15
click at [829, 483] on button "Bold" at bounding box center [828, 477] width 23 height 23
click at [737, 475] on div "Sections Inspection Information Utility Shutoff Locations Roof and Related Comp…" at bounding box center [773, 500] width 1547 height 1614
